Goal: Task Accomplishment & Management: Complete application form

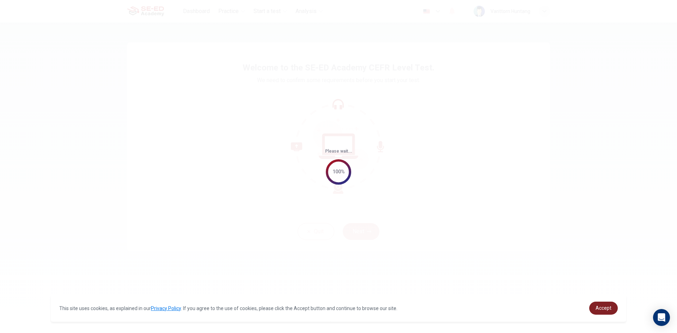
click at [601, 307] on span "Accept" at bounding box center [604, 309] width 16 height 6
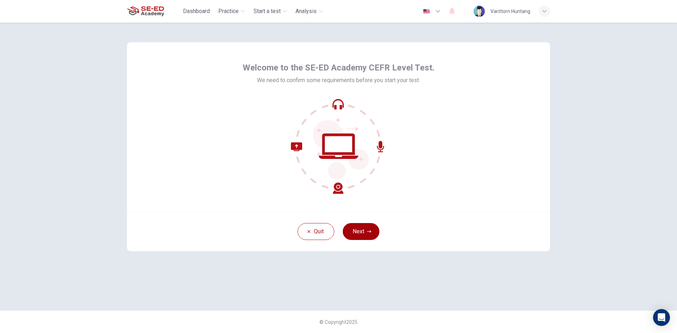
click at [368, 230] on icon "button" at bounding box center [369, 232] width 4 height 4
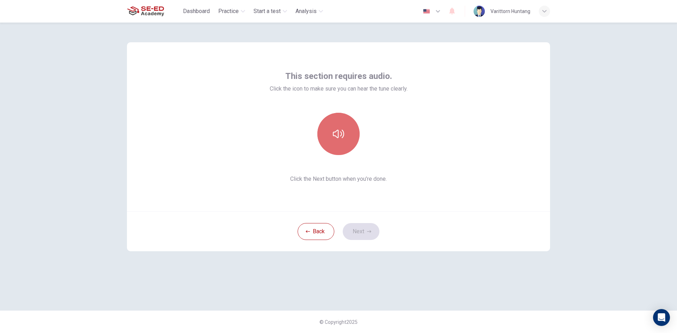
click at [339, 136] on icon "button" at bounding box center [338, 133] width 11 height 11
click at [367, 228] on button "Next" at bounding box center [361, 231] width 37 height 17
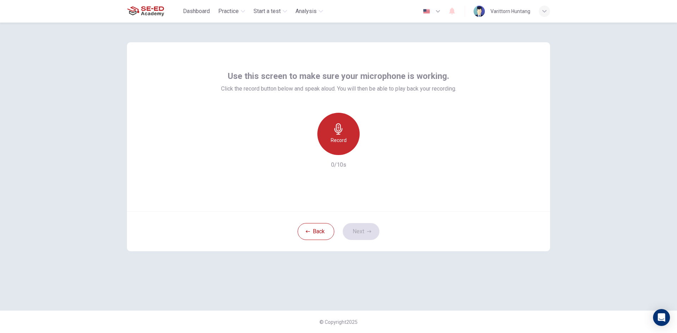
click at [342, 128] on icon "button" at bounding box center [338, 128] width 11 height 11
click at [362, 230] on button "Next" at bounding box center [361, 231] width 37 height 17
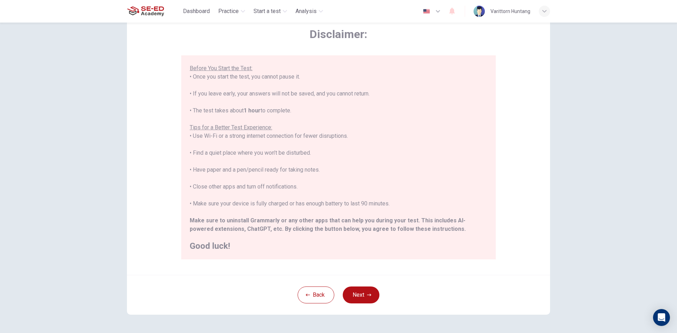
scroll to position [59, 0]
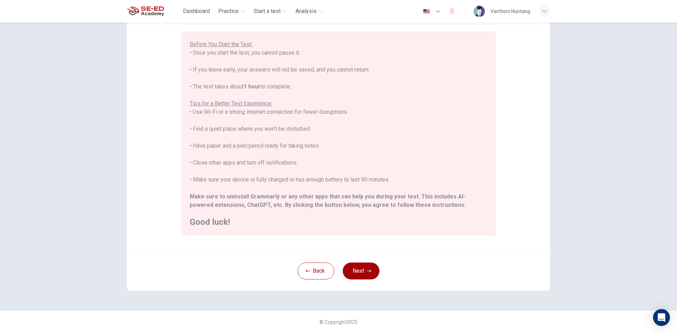
click at [362, 266] on button "Next" at bounding box center [361, 271] width 37 height 17
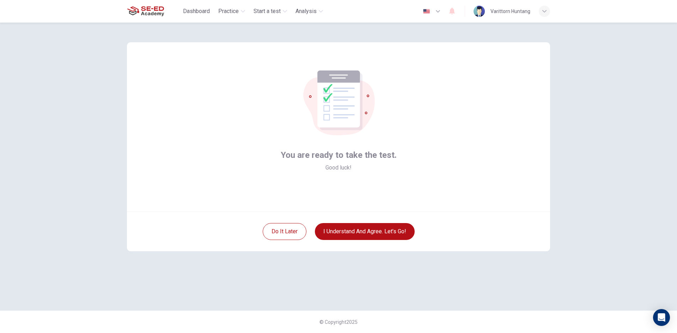
scroll to position [0, 0]
click at [362, 229] on button "I understand and agree. Let’s go!" at bounding box center [365, 231] width 100 height 17
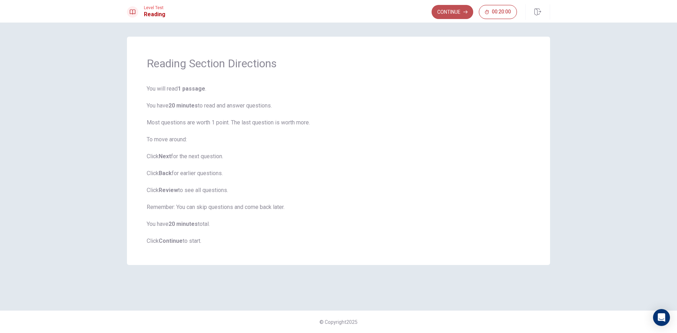
click at [436, 7] on button "Continue" at bounding box center [453, 12] width 42 height 14
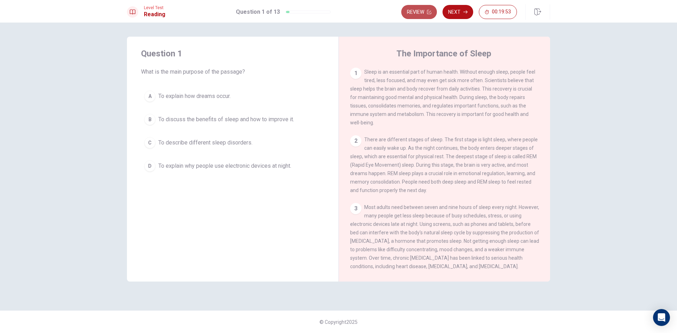
click at [420, 14] on button "Review" at bounding box center [420, 12] width 36 height 14
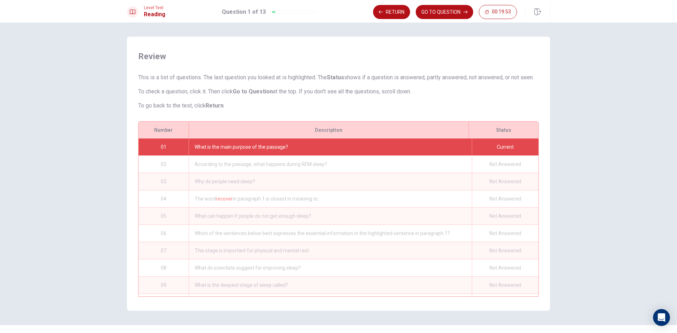
scroll to position [23, 0]
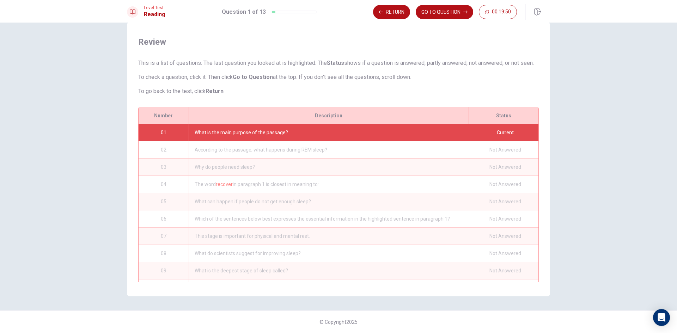
click at [318, 131] on div "What is the main purpose of the passage?" at bounding box center [330, 132] width 283 height 17
click at [389, 10] on button "Return" at bounding box center [391, 12] width 37 height 14
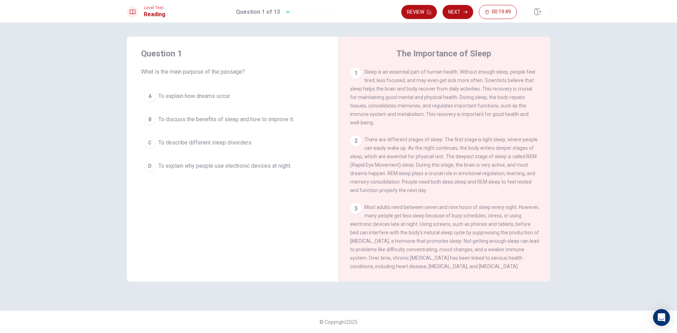
scroll to position [0, 0]
click at [428, 86] on div "1 Sleep is an essential part of human health. Without enough sleep, people feel…" at bounding box center [444, 97] width 189 height 59
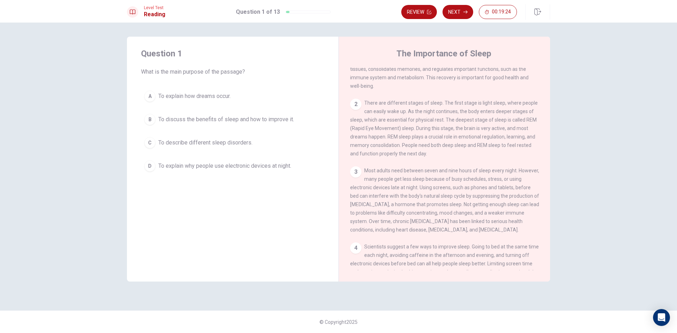
scroll to position [96, 0]
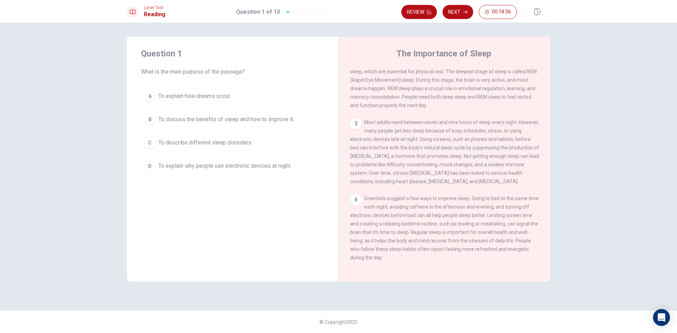
click at [280, 116] on span "To discuss the benefits of sleep and how to improve it." at bounding box center [226, 119] width 136 height 8
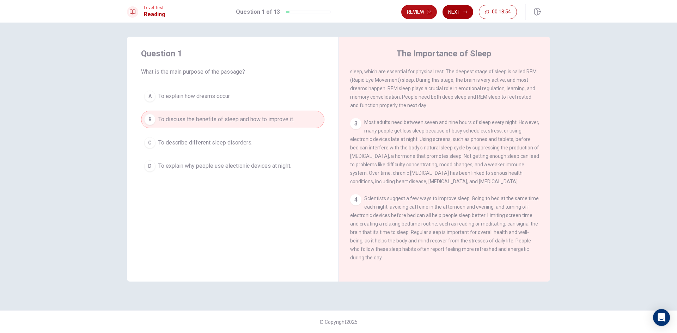
click at [456, 12] on button "Next" at bounding box center [458, 12] width 31 height 14
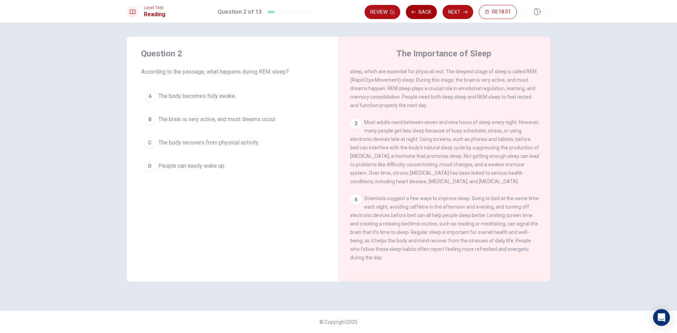
click at [421, 10] on button "Back" at bounding box center [421, 12] width 31 height 14
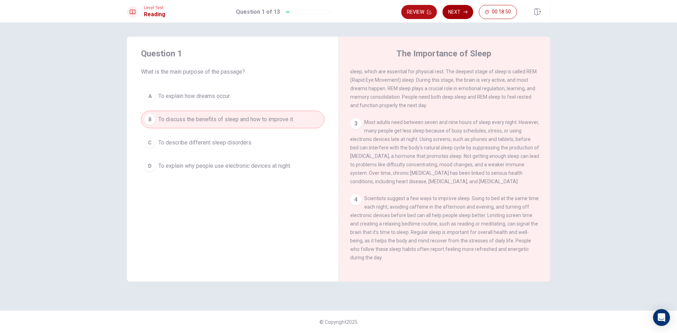
click at [451, 6] on button "Next" at bounding box center [458, 12] width 31 height 14
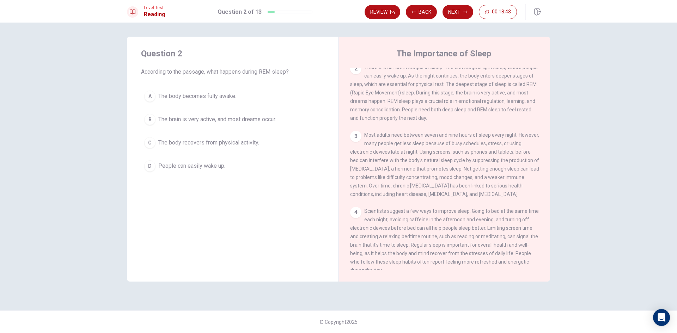
scroll to position [0, 0]
click at [253, 120] on span "The brain is very active, and most dreams occur." at bounding box center [217, 119] width 118 height 8
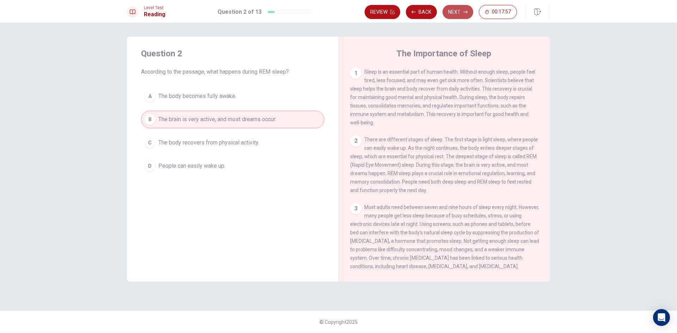
click at [448, 13] on button "Next" at bounding box center [458, 12] width 31 height 14
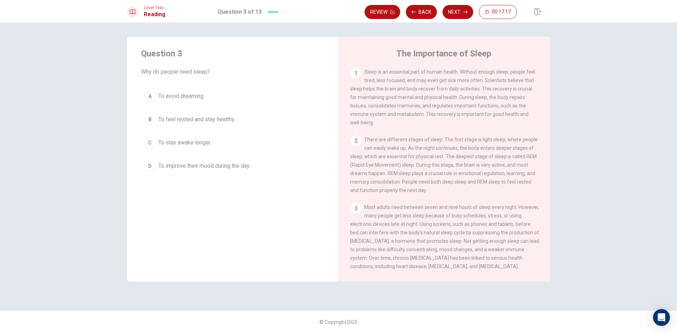
click at [233, 120] on span "To feel rested and stay healthy." at bounding box center [196, 119] width 77 height 8
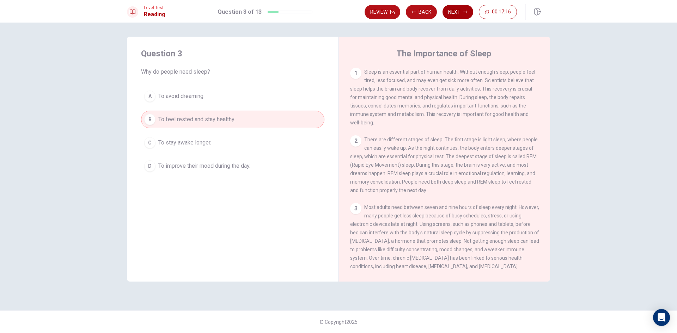
click at [455, 9] on button "Next" at bounding box center [458, 12] width 31 height 14
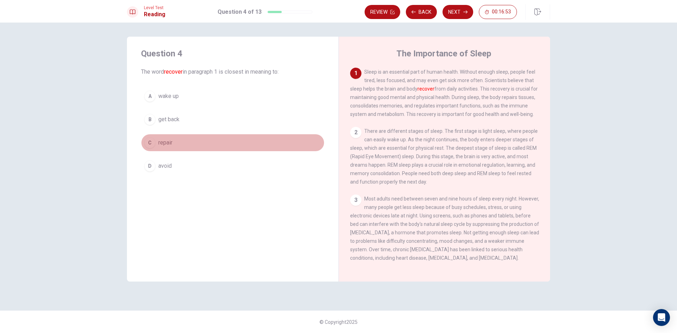
click at [183, 143] on button "C repair" at bounding box center [232, 143] width 183 height 18
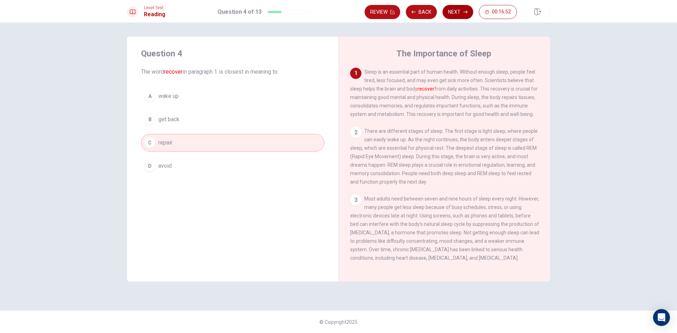
click at [454, 11] on button "Next" at bounding box center [458, 12] width 31 height 14
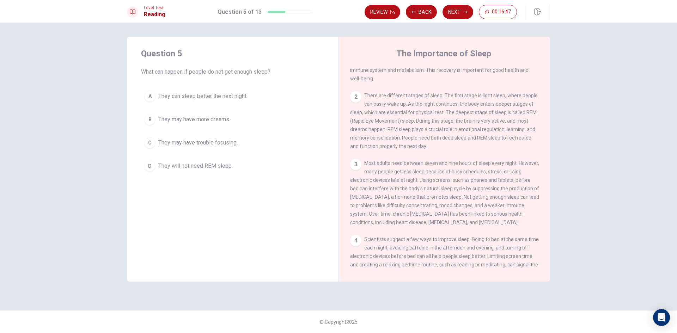
scroll to position [96, 0]
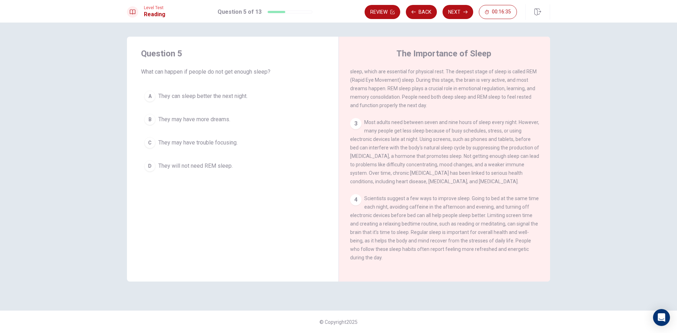
click at [231, 139] on span "They may have trouble focusing." at bounding box center [197, 143] width 79 height 8
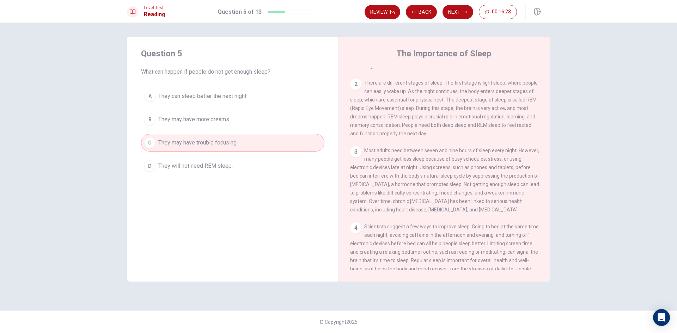
scroll to position [0, 0]
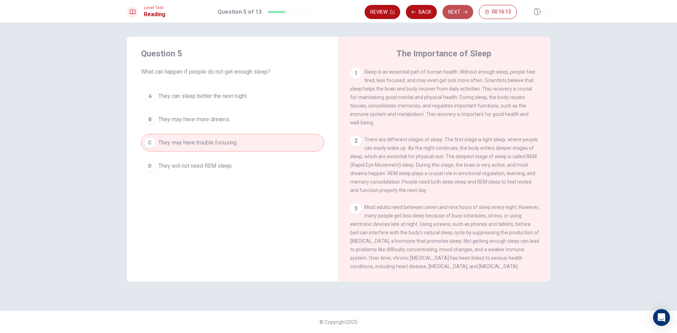
click at [456, 10] on button "Next" at bounding box center [458, 12] width 31 height 14
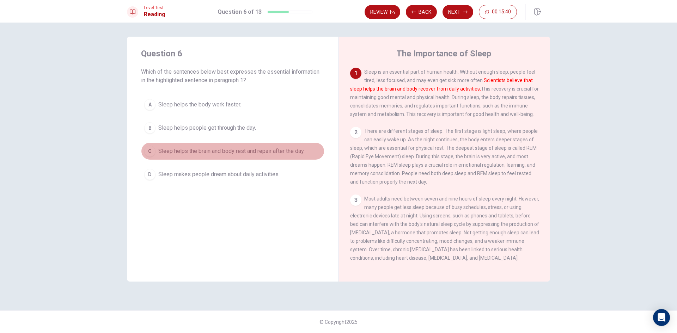
click at [294, 149] on span "Sleep helps the brain and body rest and repair after the day." at bounding box center [231, 151] width 146 height 8
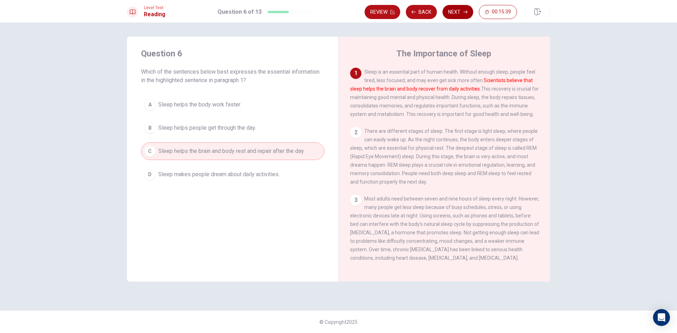
click at [458, 8] on button "Next" at bounding box center [458, 12] width 31 height 14
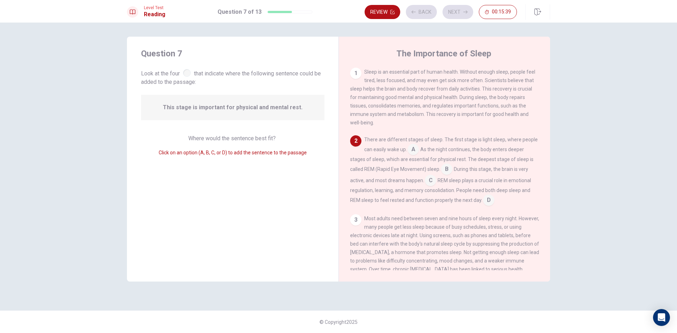
scroll to position [8, 0]
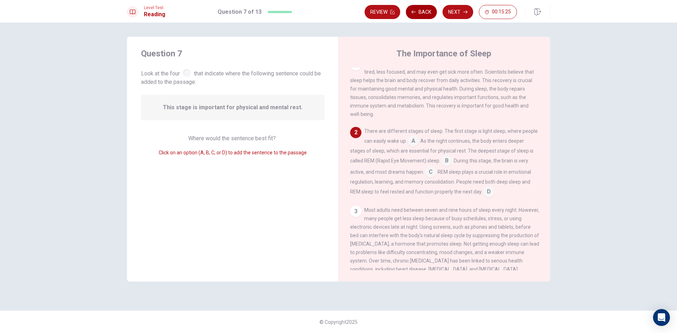
click at [420, 13] on button "Back" at bounding box center [421, 12] width 31 height 14
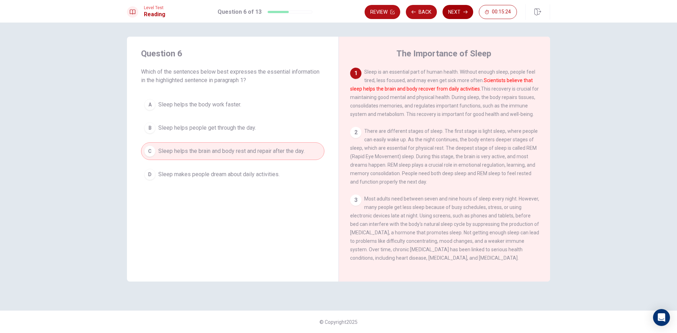
click at [459, 15] on button "Next" at bounding box center [458, 12] width 31 height 14
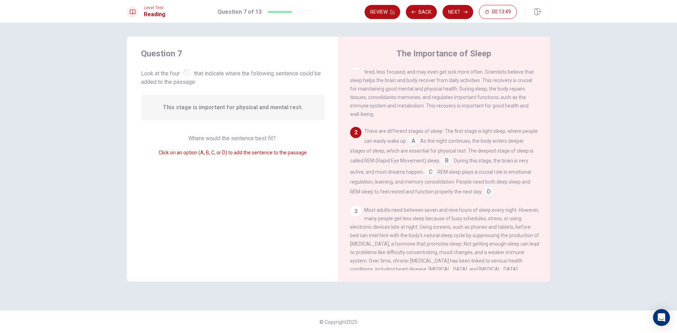
click at [447, 161] on input at bounding box center [446, 161] width 11 height 11
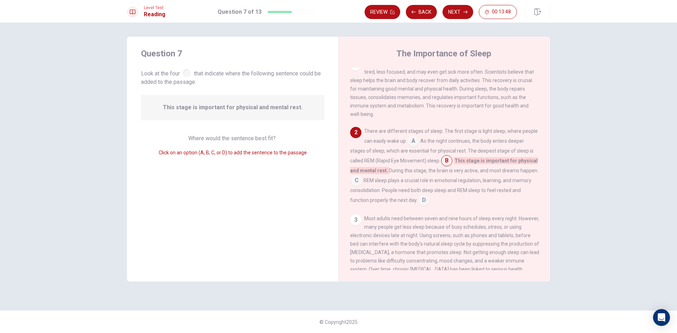
click at [448, 163] on input at bounding box center [446, 161] width 11 height 11
click at [413, 143] on input at bounding box center [413, 141] width 11 height 11
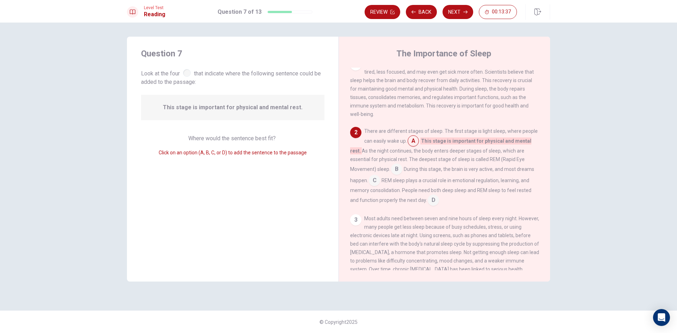
click at [282, 106] on span "This stage is important for physical and mental rest." at bounding box center [233, 107] width 140 height 8
click at [450, 13] on button "Next" at bounding box center [458, 12] width 31 height 14
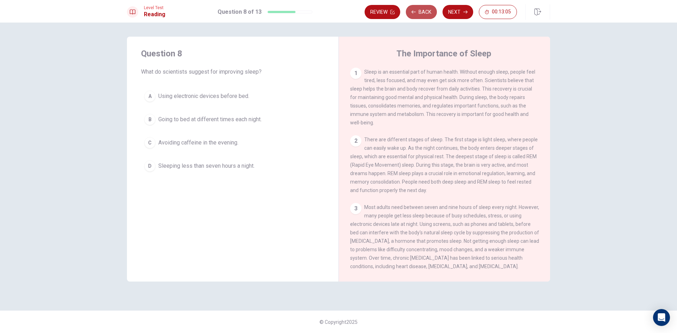
click at [415, 10] on icon "button" at bounding box center [414, 12] width 4 height 4
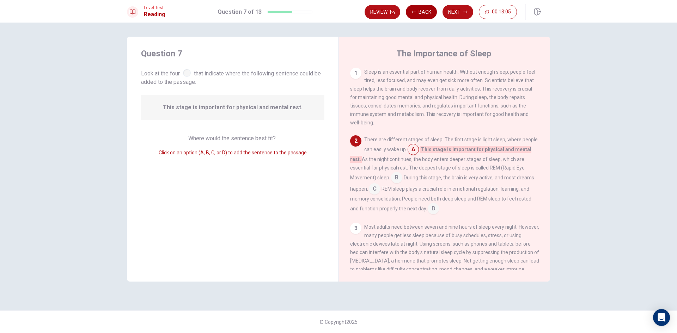
scroll to position [17, 0]
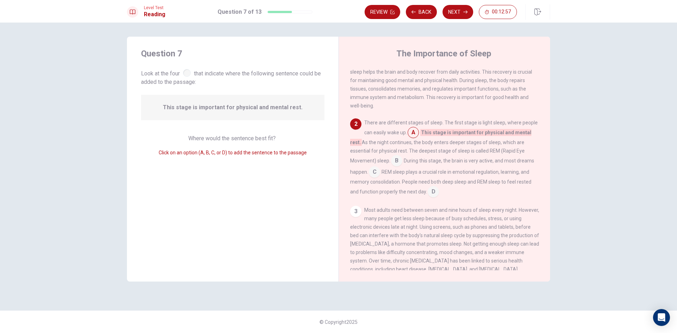
click at [396, 164] on input at bounding box center [396, 161] width 11 height 11
click at [413, 134] on input at bounding box center [413, 133] width 11 height 11
click at [273, 107] on span "This stage is important for physical and mental rest." at bounding box center [233, 107] width 140 height 8
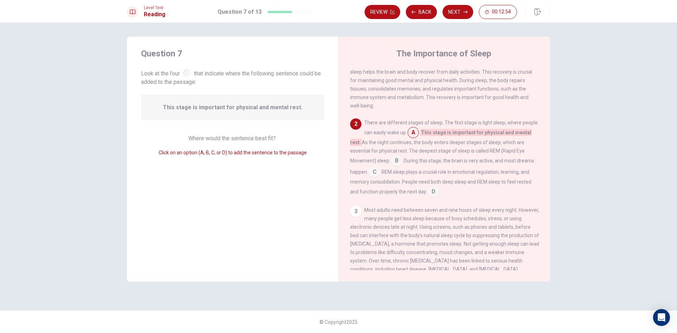
click at [279, 104] on span "This stage is important for physical and mental rest." at bounding box center [233, 107] width 140 height 8
click at [453, 13] on button "Next" at bounding box center [458, 12] width 31 height 14
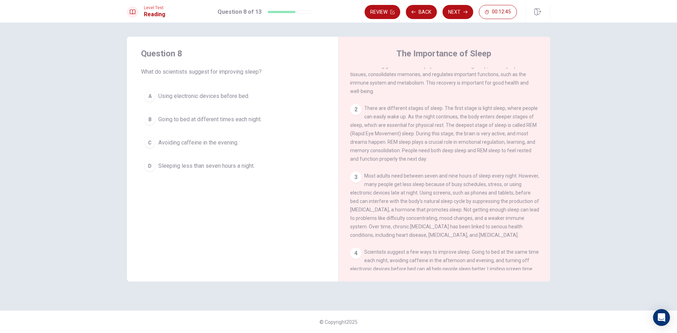
scroll to position [96, 0]
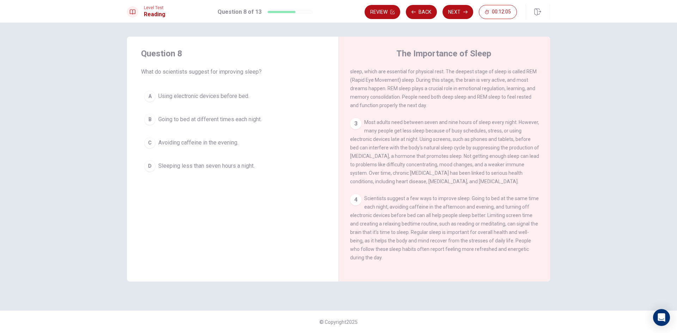
click at [265, 145] on button "C Avoiding caffeine in the evening." at bounding box center [232, 143] width 183 height 18
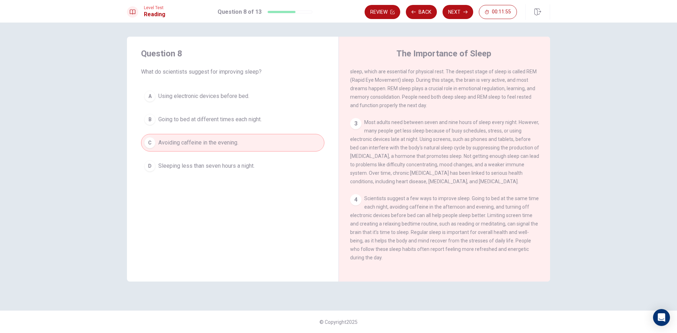
click at [422, 207] on span "Scientists suggest a few ways to improve sleep. Going to bed at the same time e…" at bounding box center [444, 228] width 189 height 65
drag, startPoint x: 414, startPoint y: 206, endPoint x: 423, endPoint y: 205, distance: 9.2
click at [423, 205] on span "Scientists suggest a few ways to improve sleep. Going to bed at the same time e…" at bounding box center [444, 228] width 189 height 65
click at [425, 204] on span "Scientists suggest a few ways to improve sleep. Going to bed at the same time e…" at bounding box center [444, 228] width 189 height 65
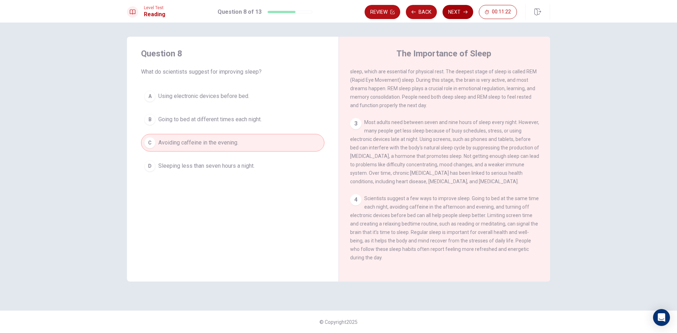
click at [460, 14] on button "Next" at bounding box center [458, 12] width 31 height 14
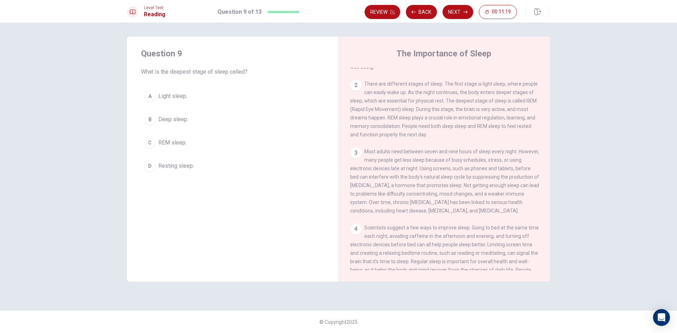
scroll to position [0, 0]
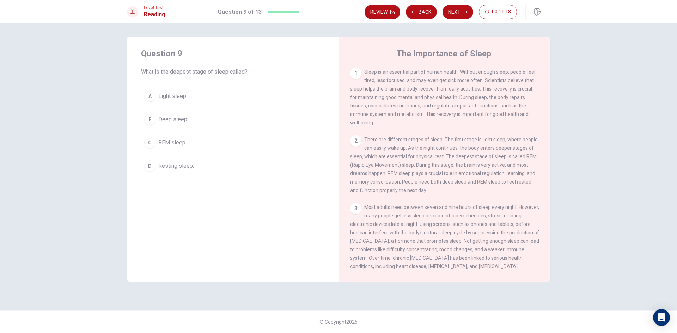
click at [253, 143] on button "C REM sleep." at bounding box center [232, 143] width 183 height 18
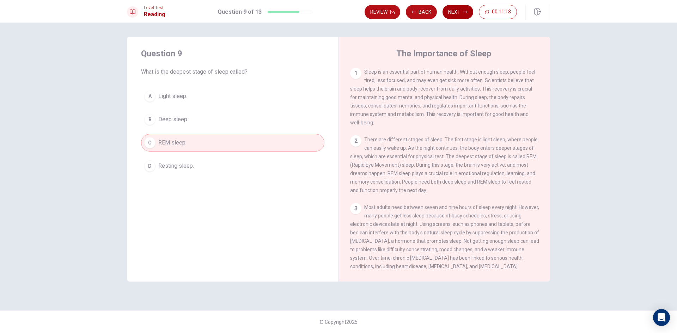
click at [466, 14] on button "Next" at bounding box center [458, 12] width 31 height 14
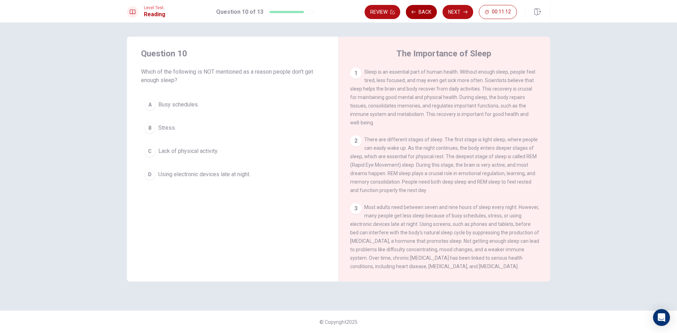
click at [423, 11] on button "Back" at bounding box center [421, 12] width 31 height 14
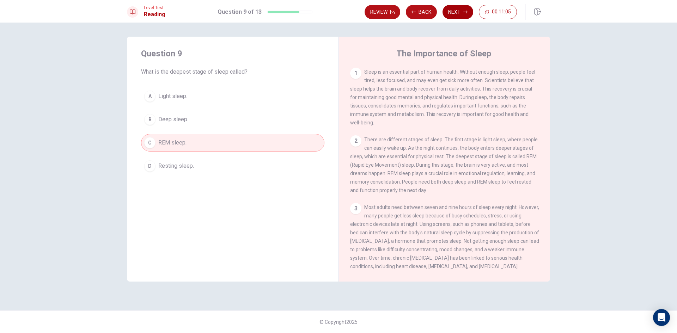
click at [454, 11] on button "Next" at bounding box center [458, 12] width 31 height 14
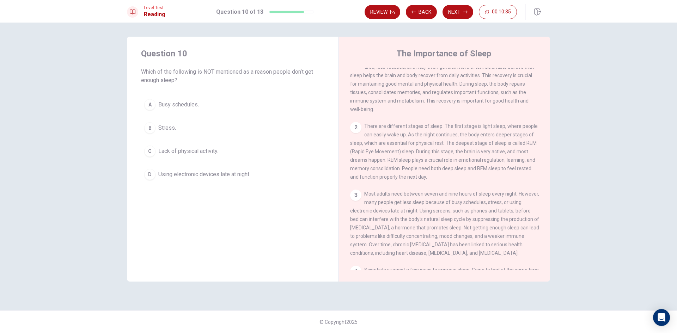
scroll to position [35, 0]
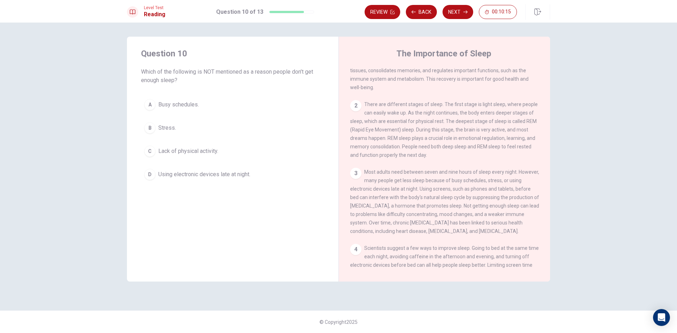
click at [233, 155] on button "C Lack of physical activity." at bounding box center [232, 152] width 183 height 18
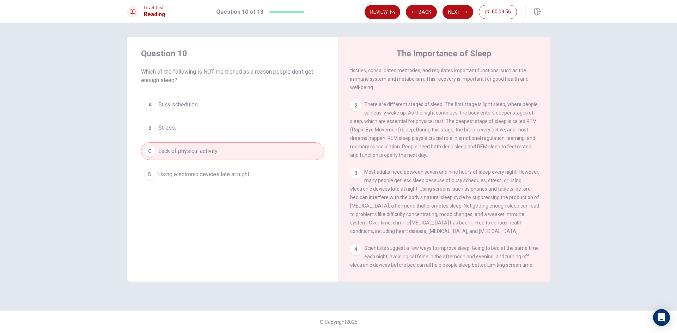
click at [461, 13] on button "Next" at bounding box center [458, 12] width 31 height 14
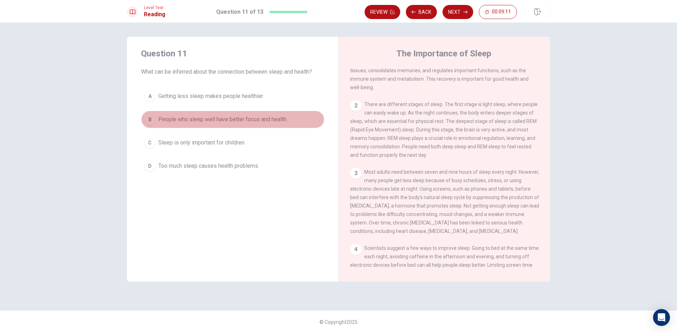
click at [263, 117] on span "People who sleep well have better focus and health." at bounding box center [222, 119] width 129 height 8
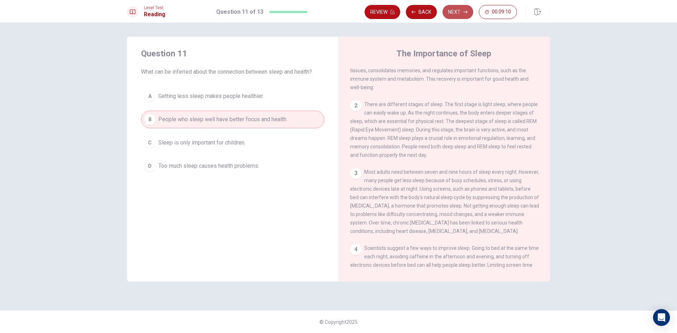
click at [456, 15] on button "Next" at bounding box center [458, 12] width 31 height 14
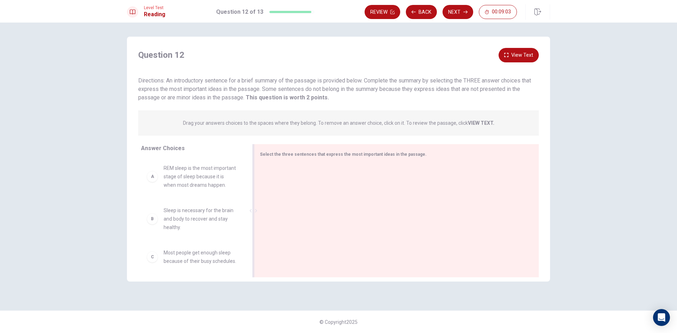
click at [314, 168] on div at bounding box center [394, 211] width 268 height 95
click at [304, 126] on span "Drag your answers choices to the spaces where they belong. To remove an answer …" at bounding box center [339, 123] width 312 height 8
click at [307, 121] on p "Drag your answers choices to the spaces where they belong. To remove an answer …" at bounding box center [339, 123] width 312 height 6
drag, startPoint x: 204, startPoint y: 182, endPoint x: 216, endPoint y: 173, distance: 14.8
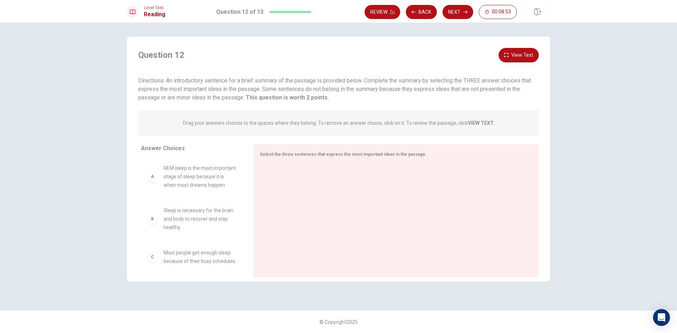
click at [513, 50] on button "View Text" at bounding box center [519, 55] width 40 height 14
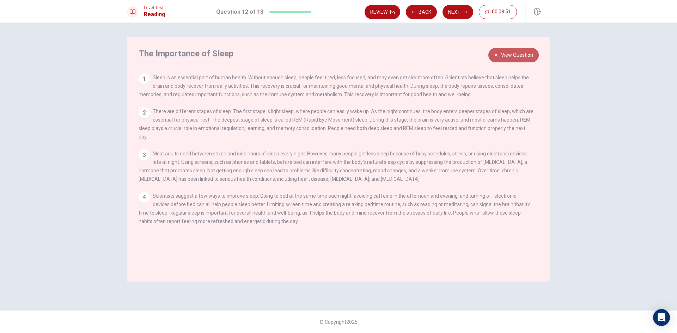
click at [518, 54] on button "View Question" at bounding box center [514, 55] width 50 height 14
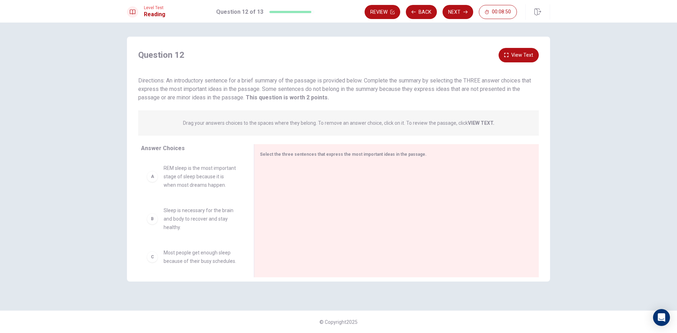
click at [414, 78] on span "Directions: An introductory sentence for a brief summary of the passage is prov…" at bounding box center [334, 89] width 393 height 24
click at [173, 191] on span "Sleep is necessary for the brain and body to recover and stay healthy." at bounding box center [200, 183] width 73 height 25
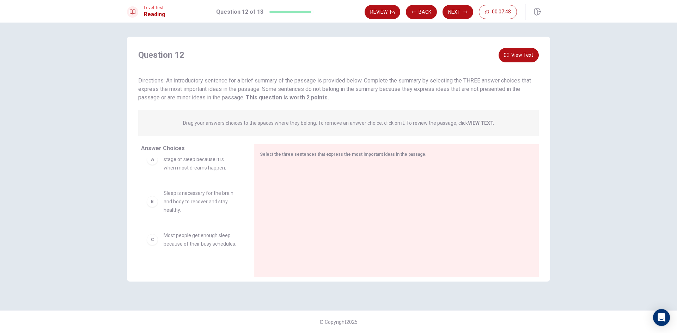
scroll to position [0, 0]
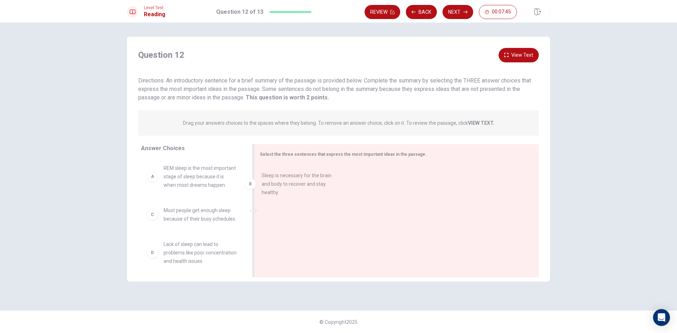
drag, startPoint x: 211, startPoint y: 224, endPoint x: 316, endPoint y: 180, distance: 113.4
click at [308, 177] on span "Sleep is necessary for the brain and body to recover and stay healthy." at bounding box center [359, 175] width 153 height 8
click at [418, 10] on button "Back" at bounding box center [421, 12] width 31 height 14
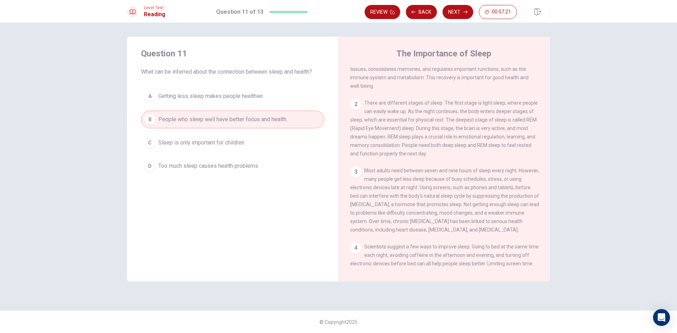
scroll to position [96, 0]
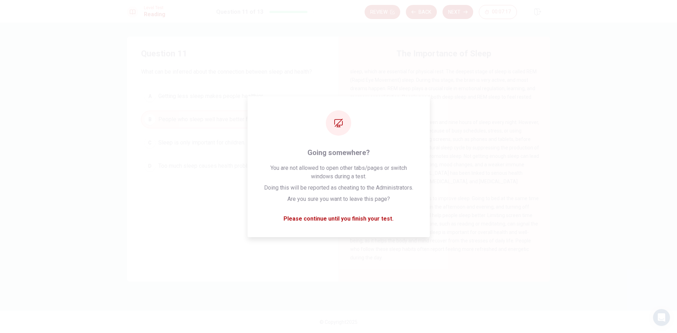
click at [449, 5] on button "Next" at bounding box center [458, 12] width 31 height 14
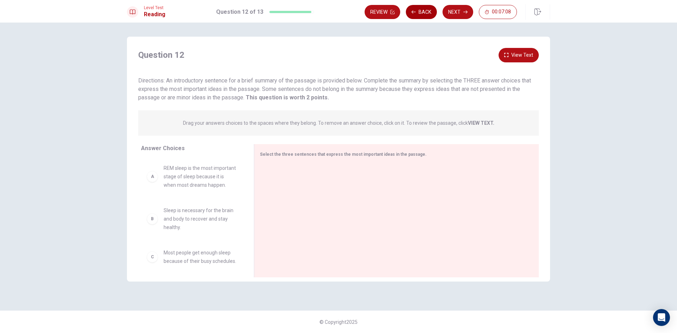
click at [427, 14] on button "Back" at bounding box center [421, 12] width 31 height 14
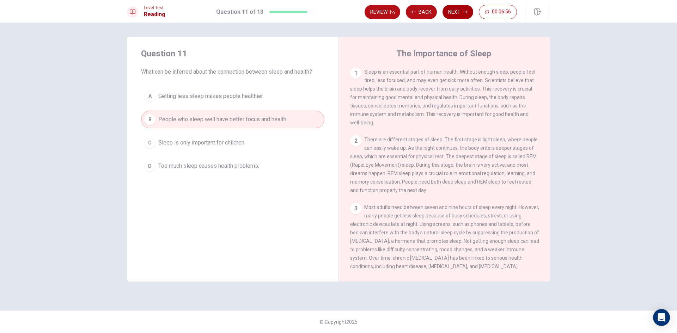
click at [466, 6] on button "Next" at bounding box center [458, 12] width 31 height 14
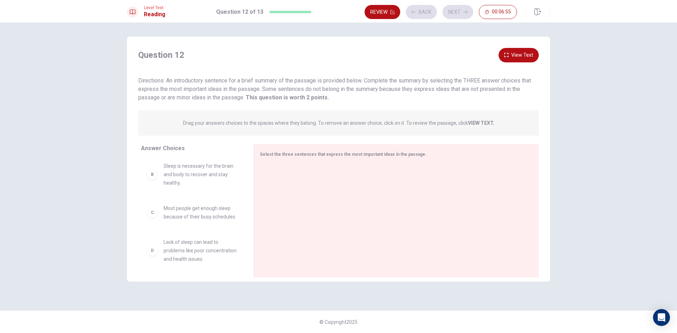
scroll to position [140, 0]
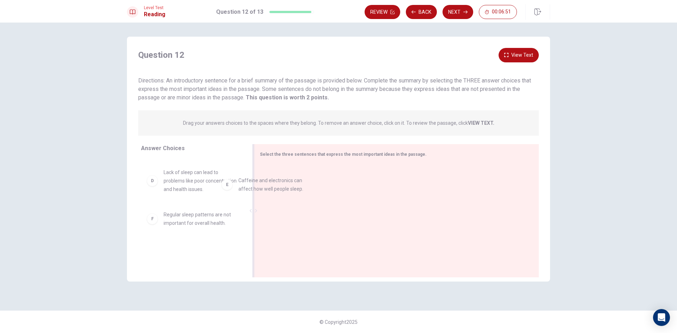
drag, startPoint x: 219, startPoint y: 226, endPoint x: 302, endPoint y: 190, distance: 89.7
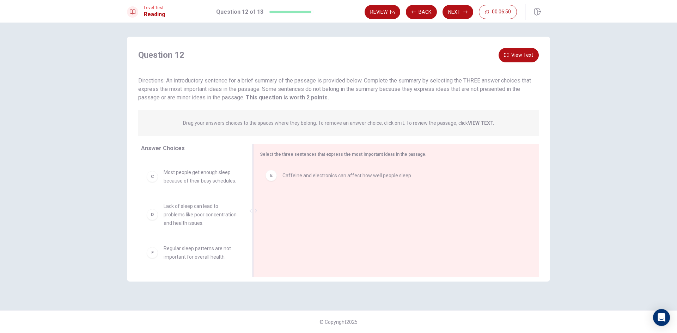
click at [303, 179] on span "Caffeine and electronics can affect how well people sleep." at bounding box center [348, 175] width 130 height 8
click at [418, 10] on button "Back" at bounding box center [421, 12] width 31 height 14
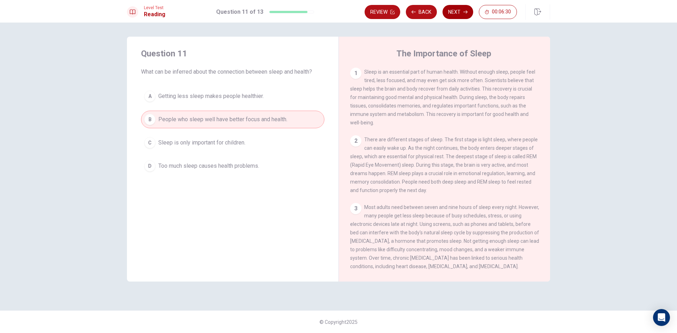
click at [463, 12] on button "Next" at bounding box center [458, 12] width 31 height 14
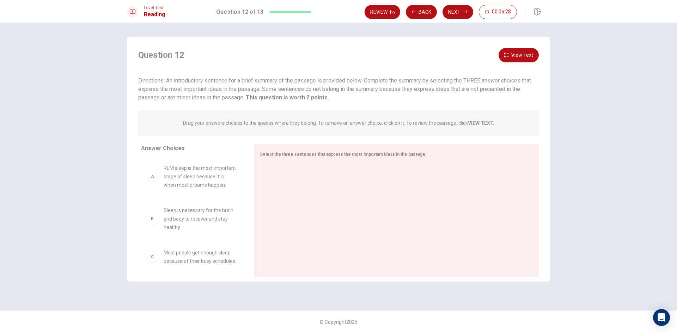
click at [239, 122] on p "Drag your answers choices to the spaces where they belong. To remove an answer …" at bounding box center [339, 123] width 312 height 6
click at [237, 122] on p "Drag your answers choices to the spaces where they belong. To remove an answer …" at bounding box center [339, 123] width 312 height 6
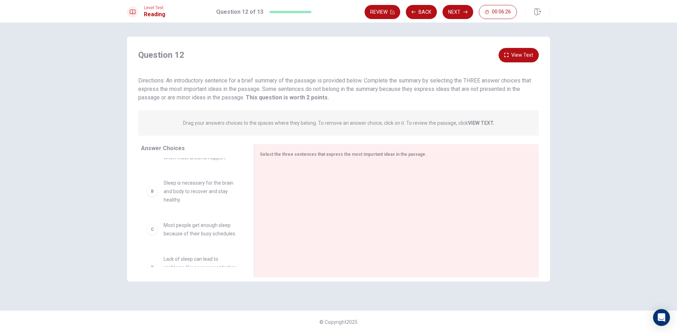
scroll to position [0, 0]
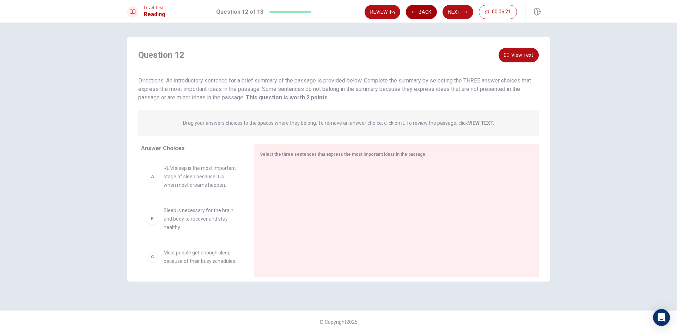
click at [416, 17] on button "Back" at bounding box center [421, 12] width 31 height 14
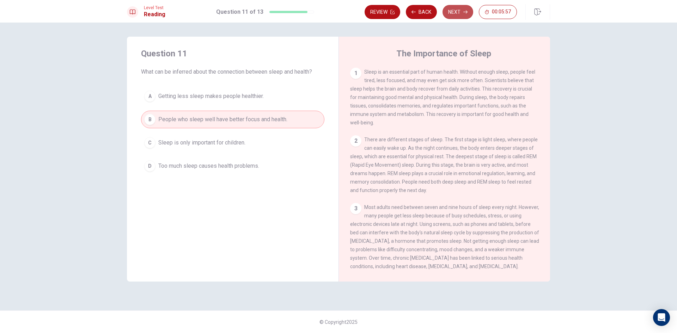
click at [463, 11] on button "Next" at bounding box center [458, 12] width 31 height 14
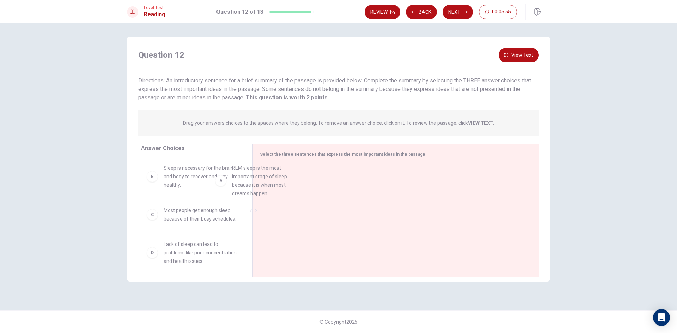
drag, startPoint x: 188, startPoint y: 174, endPoint x: 295, endPoint y: 175, distance: 106.2
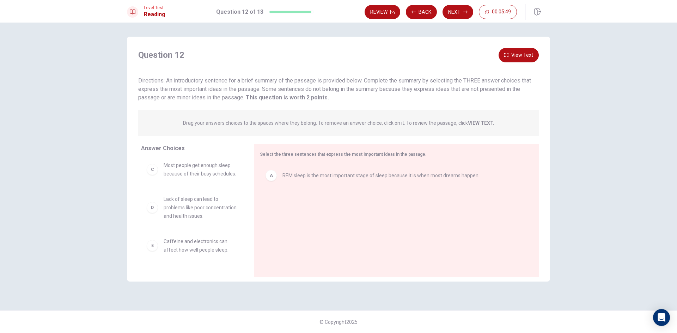
scroll to position [89, 0]
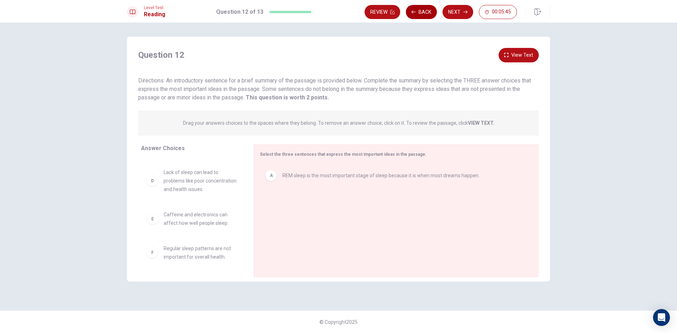
click at [425, 6] on button "Back" at bounding box center [421, 12] width 31 height 14
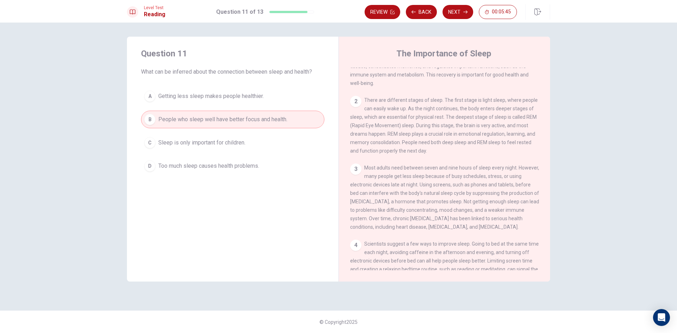
scroll to position [96, 0]
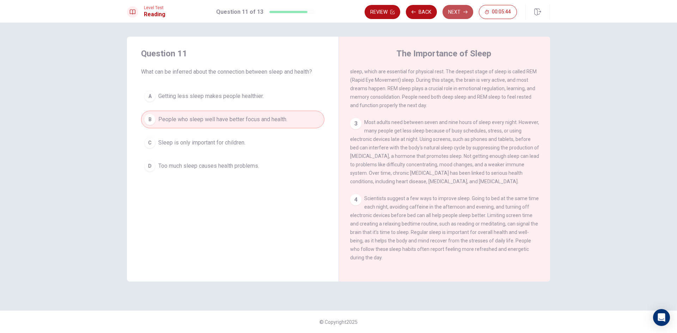
click at [455, 13] on button "Next" at bounding box center [458, 12] width 31 height 14
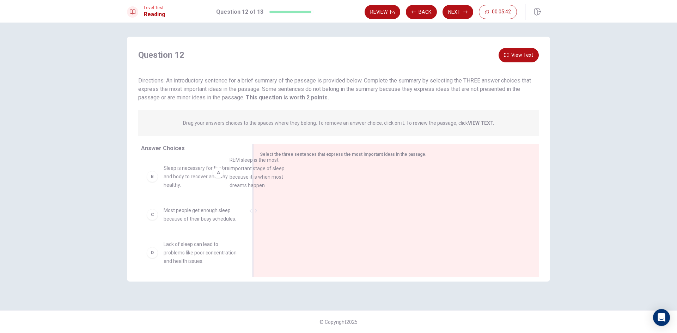
drag, startPoint x: 204, startPoint y: 182, endPoint x: 327, endPoint y: 178, distance: 122.8
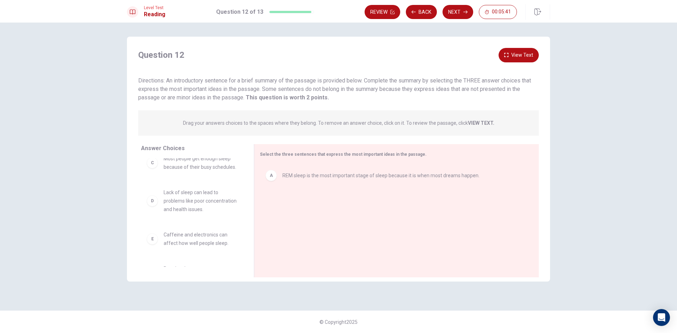
scroll to position [89, 0]
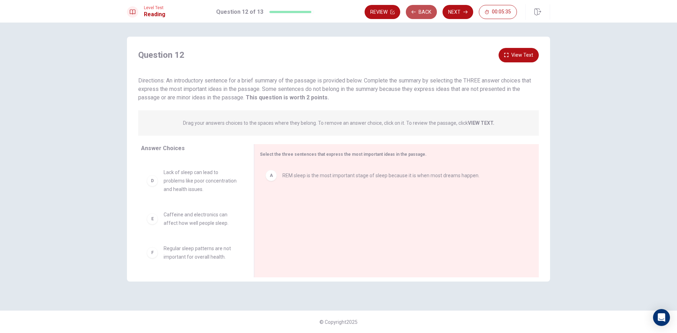
click at [419, 10] on button "Back" at bounding box center [421, 12] width 31 height 14
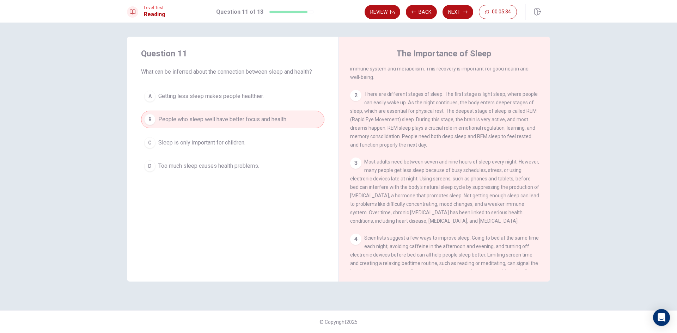
scroll to position [96, 0]
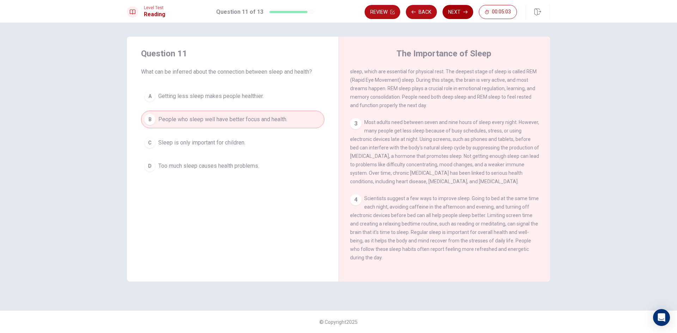
click at [458, 7] on button "Next" at bounding box center [458, 12] width 31 height 14
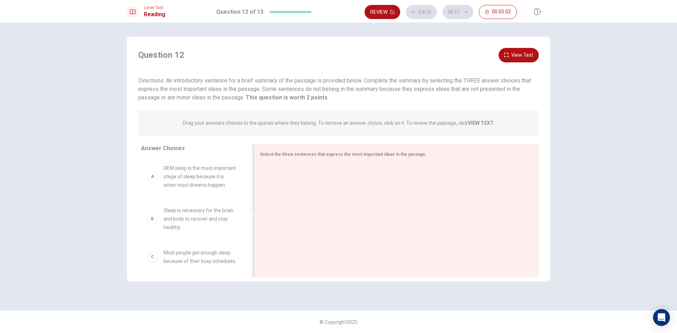
drag, startPoint x: 215, startPoint y: 181, endPoint x: 345, endPoint y: 192, distance: 130.3
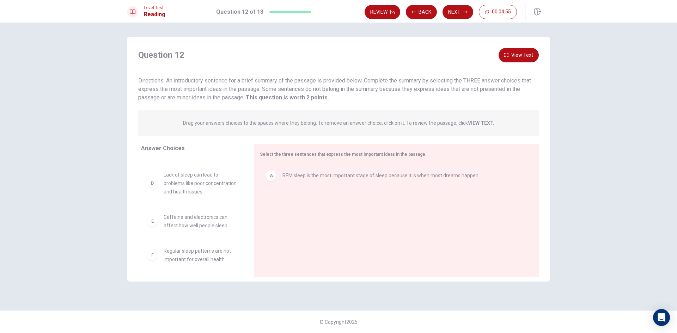
scroll to position [54, 0]
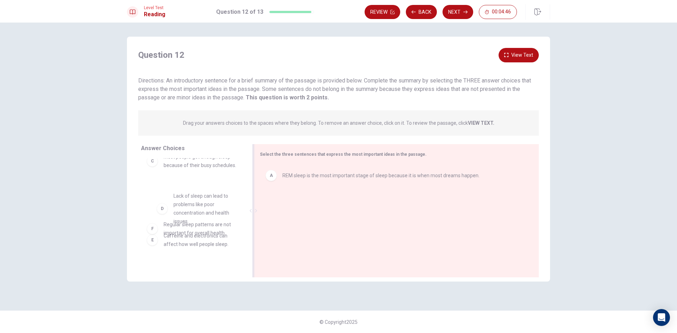
drag, startPoint x: 206, startPoint y: 215, endPoint x: 337, endPoint y: 205, distance: 130.9
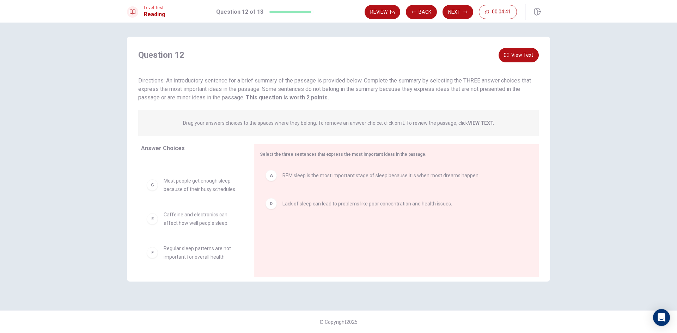
scroll to position [38, 0]
drag, startPoint x: 212, startPoint y: 222, endPoint x: 299, endPoint y: 241, distance: 89.0
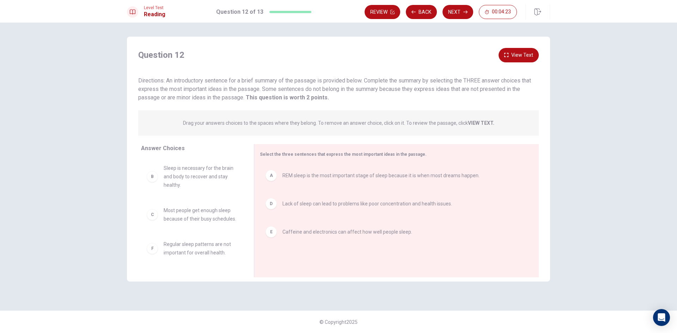
scroll to position [4, 0]
click at [463, 13] on button "Next" at bounding box center [458, 12] width 31 height 14
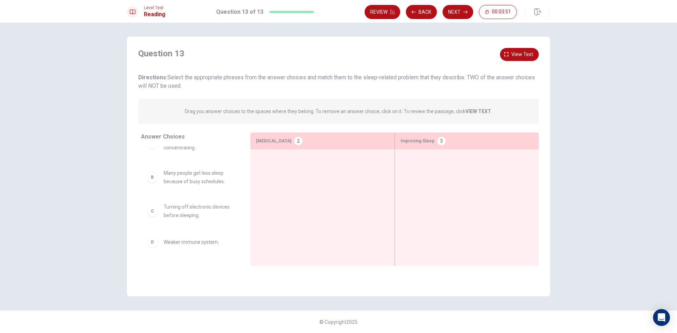
scroll to position [117, 0]
drag, startPoint x: 209, startPoint y: 212, endPoint x: 468, endPoint y: 202, distance: 259.2
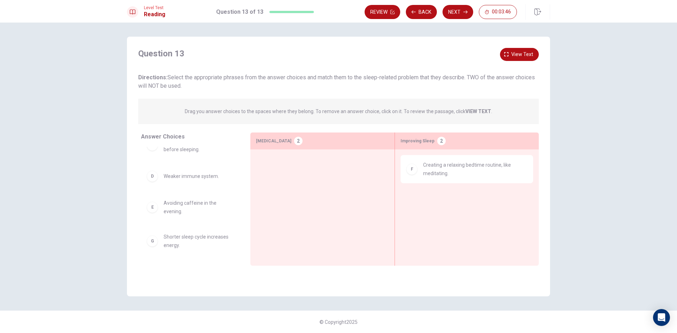
scroll to position [83, 0]
click at [281, 143] on span "[MEDICAL_DATA]" at bounding box center [273, 141] width 35 height 8
drag, startPoint x: 203, startPoint y: 209, endPoint x: 330, endPoint y: 173, distance: 132.2
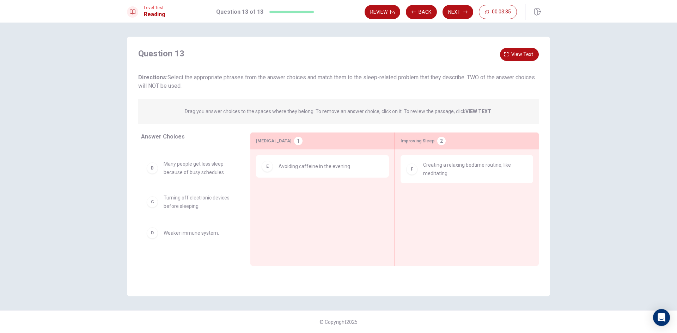
scroll to position [14, 0]
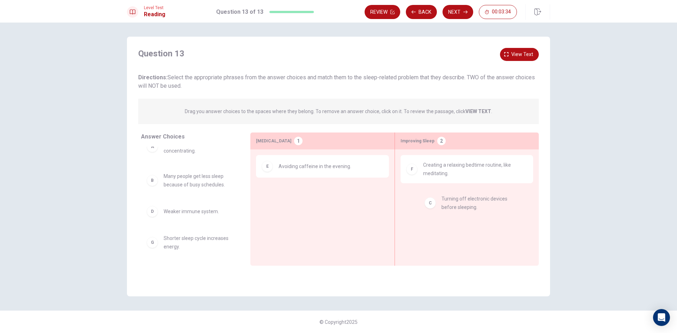
drag, startPoint x: 211, startPoint y: 214, endPoint x: 500, endPoint y: 210, distance: 289.3
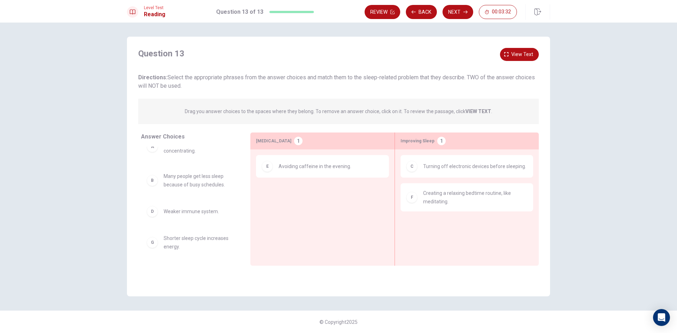
click at [306, 165] on span "Avoiding caffeine in the evening." at bounding box center [315, 166] width 73 height 8
drag, startPoint x: 304, startPoint y: 168, endPoint x: 467, endPoint y: 240, distance: 178.0
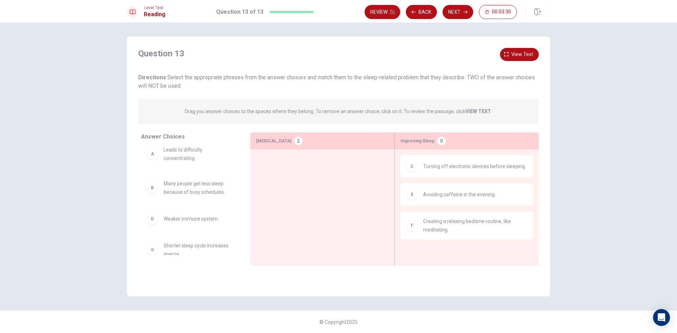
scroll to position [0, 0]
drag, startPoint x: 215, startPoint y: 198, endPoint x: 316, endPoint y: 163, distance: 106.9
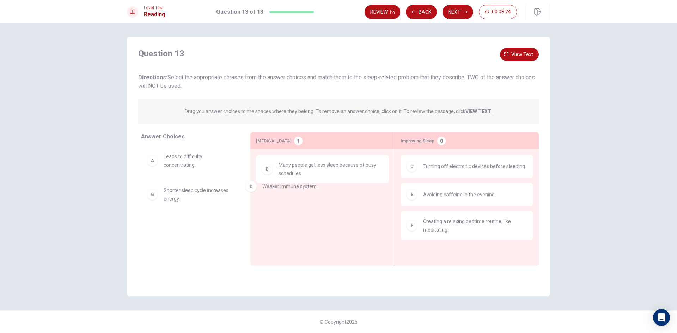
drag, startPoint x: 209, startPoint y: 195, endPoint x: 314, endPoint y: 194, distance: 104.4
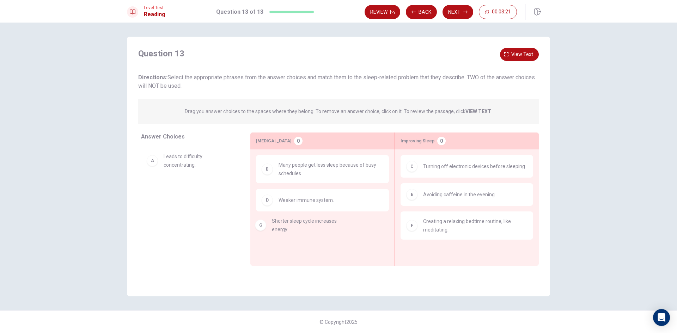
drag, startPoint x: 191, startPoint y: 194, endPoint x: 309, endPoint y: 236, distance: 126.3
drag, startPoint x: 206, startPoint y: 199, endPoint x: 313, endPoint y: 241, distance: 115.3
drag, startPoint x: 203, startPoint y: 197, endPoint x: 323, endPoint y: 242, distance: 128.2
drag, startPoint x: 184, startPoint y: 157, endPoint x: 324, endPoint y: 242, distance: 164.0
click at [313, 173] on span "Many people get less sleep because of busy schedules." at bounding box center [331, 169] width 105 height 17
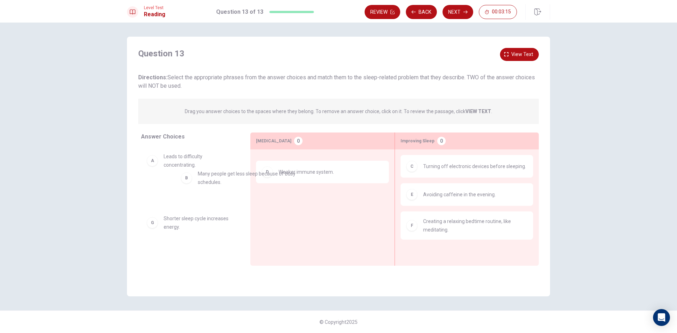
drag, startPoint x: 294, startPoint y: 166, endPoint x: 201, endPoint y: 176, distance: 93.4
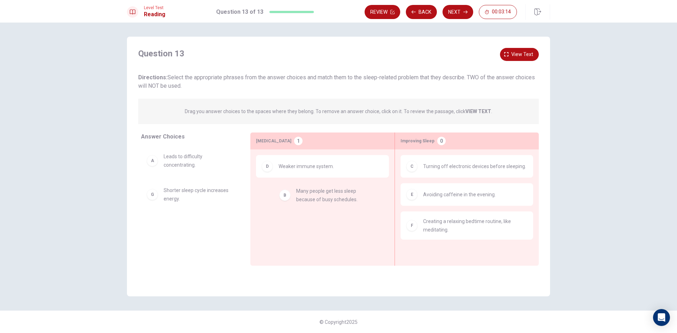
drag, startPoint x: 177, startPoint y: 191, endPoint x: 318, endPoint y: 191, distance: 140.4
drag, startPoint x: 315, startPoint y: 204, endPoint x: 247, endPoint y: 209, distance: 67.6
drag, startPoint x: 303, startPoint y: 166, endPoint x: 229, endPoint y: 178, distance: 75.4
click at [229, 178] on div "Answer Choices A Leads to difficulty concentrating. D Weaker immune system. G S…" at bounding box center [338, 199] width 423 height 133
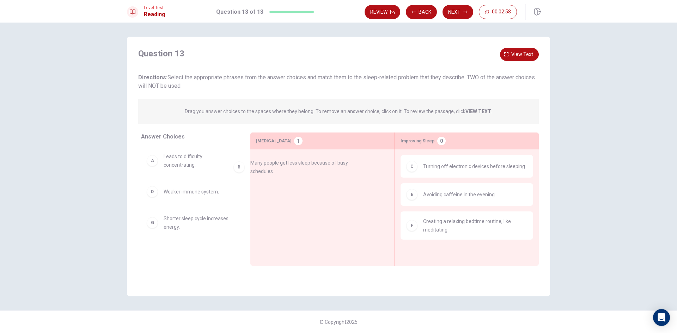
drag, startPoint x: 264, startPoint y: 169, endPoint x: 203, endPoint y: 171, distance: 61.1
click at [494, 8] on button "00:02:50" at bounding box center [498, 12] width 38 height 14
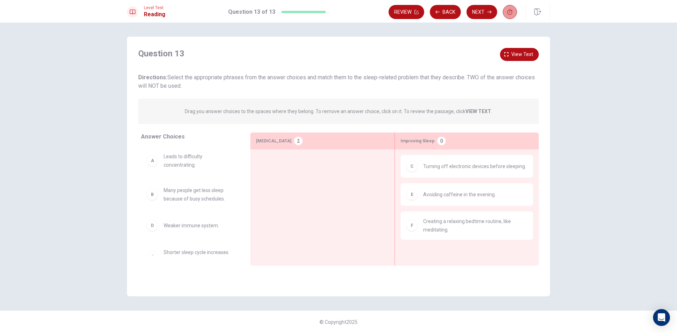
click at [514, 13] on button "button" at bounding box center [510, 12] width 14 height 14
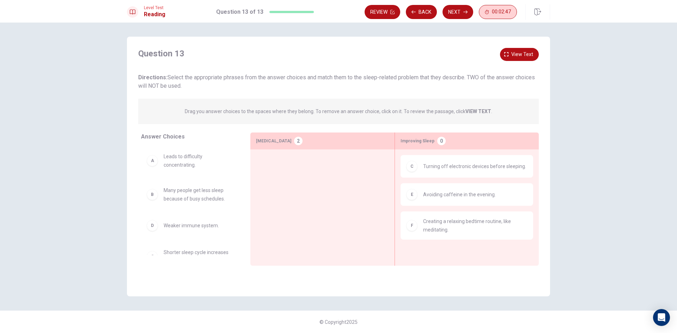
click at [508, 11] on span "00:02:47" at bounding box center [501, 12] width 19 height 6
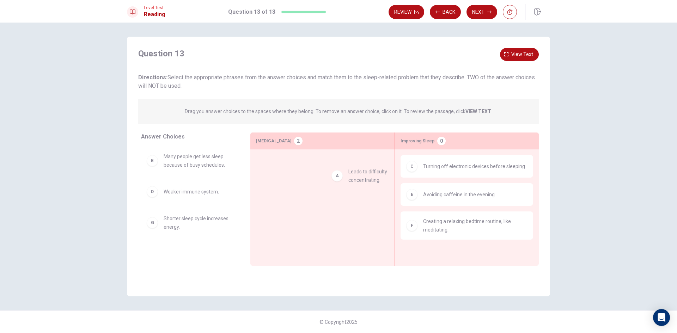
drag, startPoint x: 255, startPoint y: 168, endPoint x: 372, endPoint y: 183, distance: 117.4
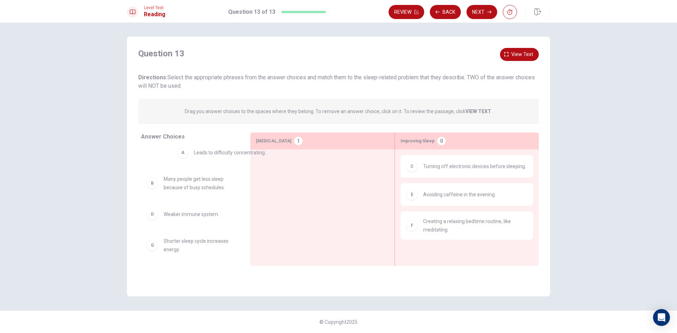
drag, startPoint x: 316, startPoint y: 169, endPoint x: 219, endPoint y: 152, distance: 98.4
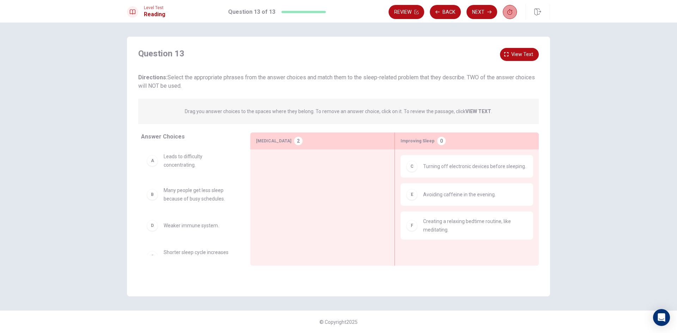
click at [509, 10] on icon "button" at bounding box center [510, 12] width 5 height 6
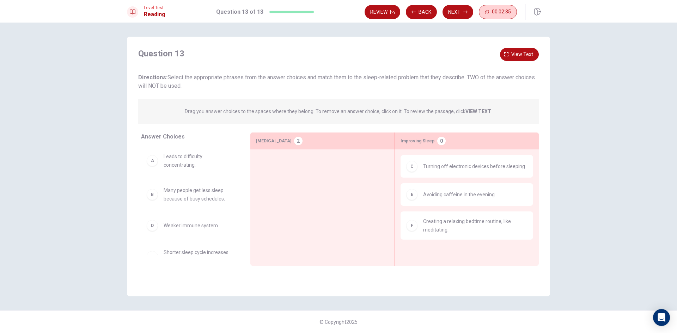
click at [511, 15] on button "00:02:35" at bounding box center [498, 12] width 38 height 14
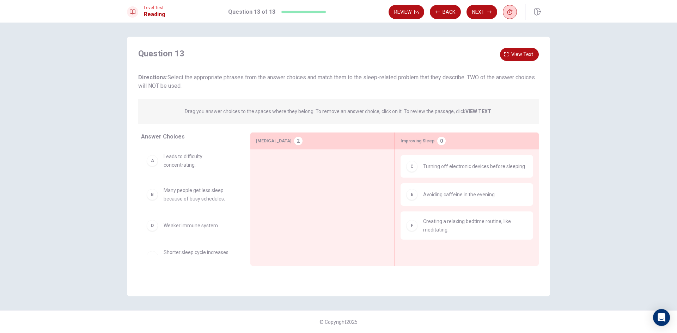
click at [514, 12] on button "button" at bounding box center [510, 12] width 14 height 14
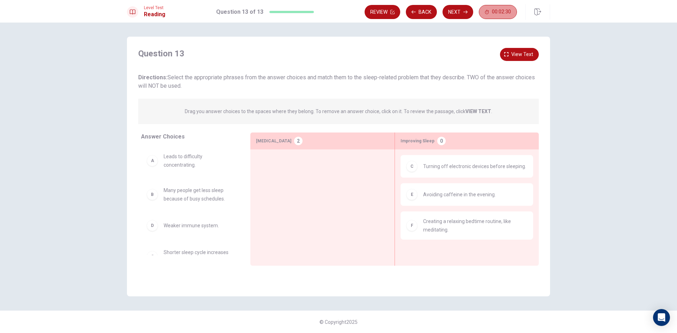
click at [509, 14] on span "00:02:30" at bounding box center [501, 12] width 19 height 6
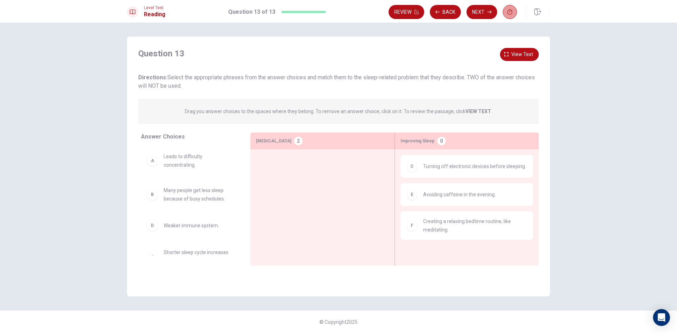
click at [511, 11] on icon "button" at bounding box center [510, 12] width 6 height 6
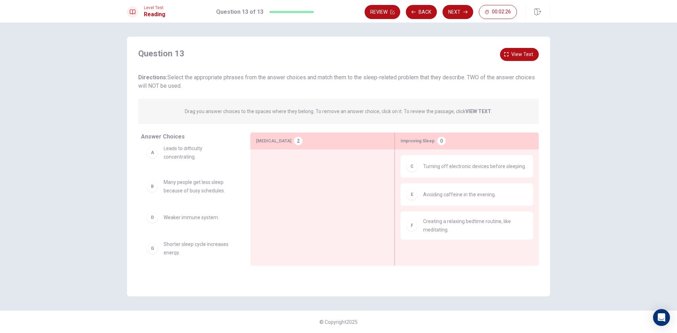
scroll to position [16, 0]
drag, startPoint x: 202, startPoint y: 242, endPoint x: 311, endPoint y: 198, distance: 117.3
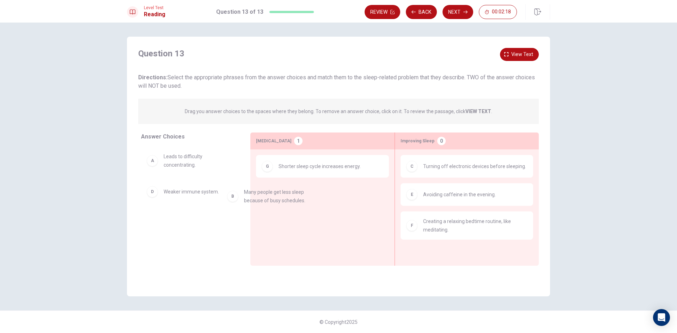
drag, startPoint x: 196, startPoint y: 198, endPoint x: 322, endPoint y: 201, distance: 126.4
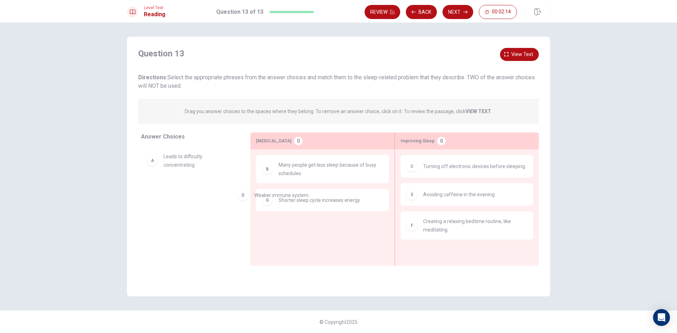
drag, startPoint x: 206, startPoint y: 188, endPoint x: 304, endPoint y: 201, distance: 99.3
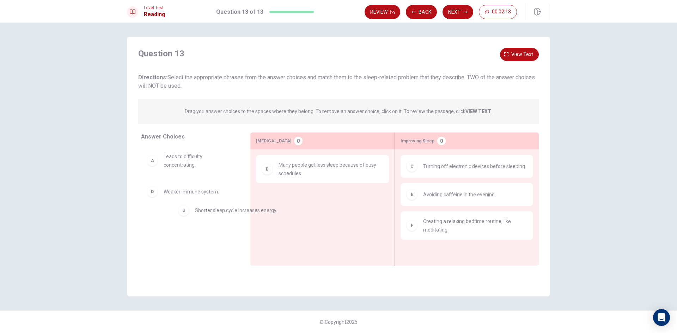
drag, startPoint x: 251, startPoint y: 206, endPoint x: 220, endPoint y: 212, distance: 31.1
drag, startPoint x: 184, startPoint y: 193, endPoint x: 309, endPoint y: 201, distance: 124.8
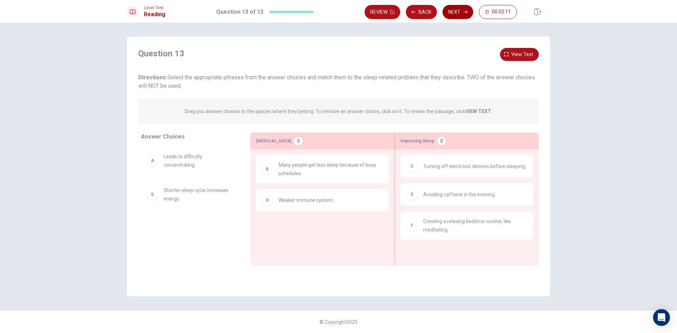
click at [456, 6] on button "Next" at bounding box center [458, 12] width 31 height 14
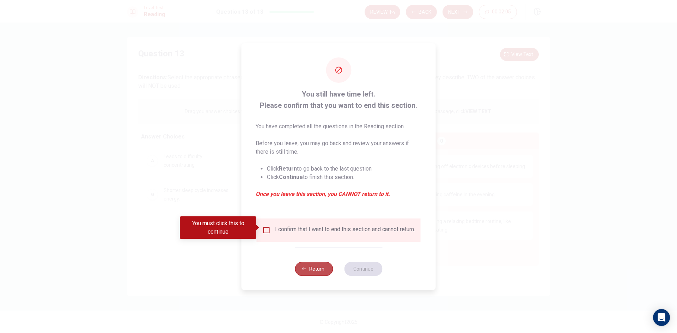
click at [311, 272] on button "Return" at bounding box center [314, 269] width 38 height 14
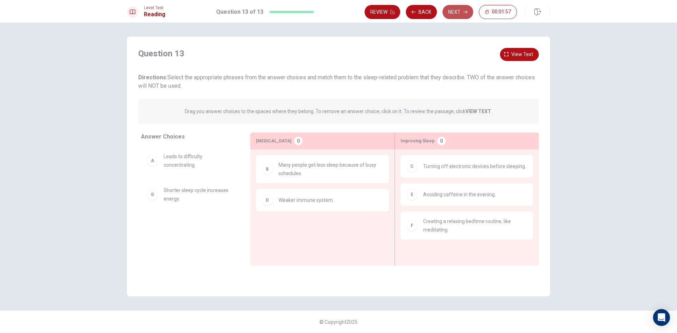
click at [458, 10] on button "Next" at bounding box center [458, 12] width 31 height 14
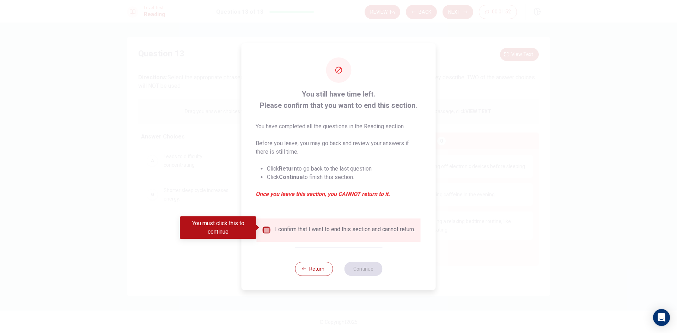
click at [267, 229] on input "You must click this to continue" at bounding box center [267, 230] width 8 height 8
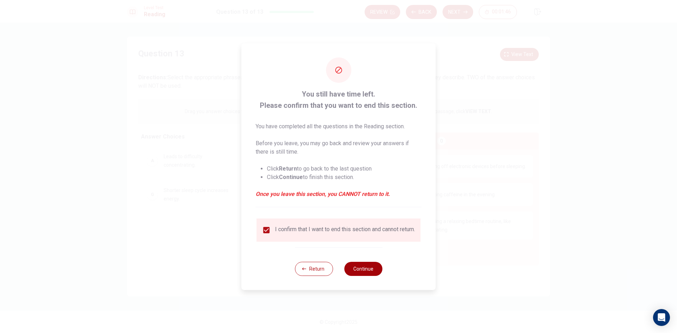
click at [365, 265] on button "Continue" at bounding box center [363, 269] width 38 height 14
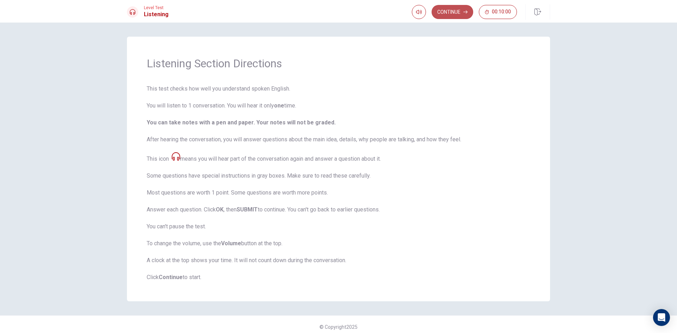
click at [459, 9] on button "Continue" at bounding box center [453, 12] width 42 height 14
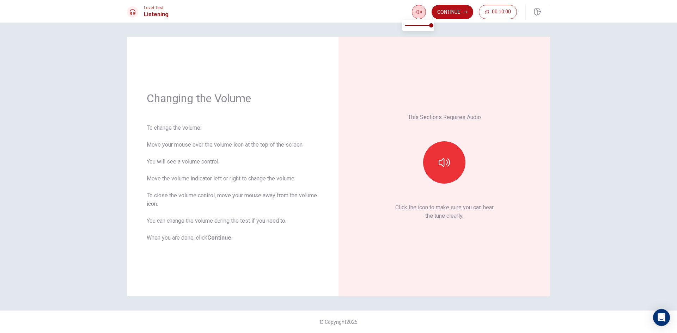
click at [421, 14] on icon "button" at bounding box center [419, 12] width 6 height 6
click at [416, 13] on icon "button" at bounding box center [419, 12] width 6 height 6
type input "0.6"
drag, startPoint x: 421, startPoint y: 24, endPoint x: 418, endPoint y: 49, distance: 24.9
click at [421, 25] on span at bounding box center [418, 25] width 26 height 10
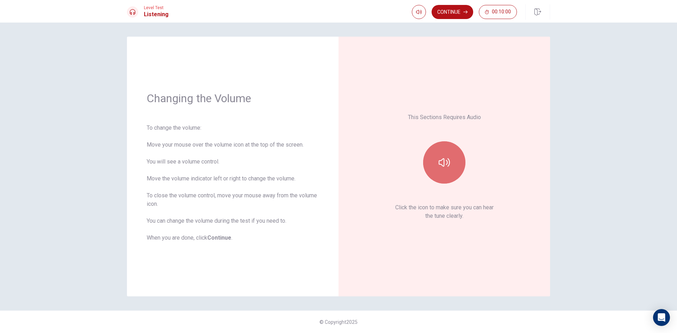
click at [444, 150] on button "button" at bounding box center [444, 162] width 42 height 42
type input "0.2"
drag, startPoint x: 421, startPoint y: 26, endPoint x: 411, endPoint y: 26, distance: 9.9
click at [411, 26] on span at bounding box center [411, 25] width 4 height 4
type input "0.4"
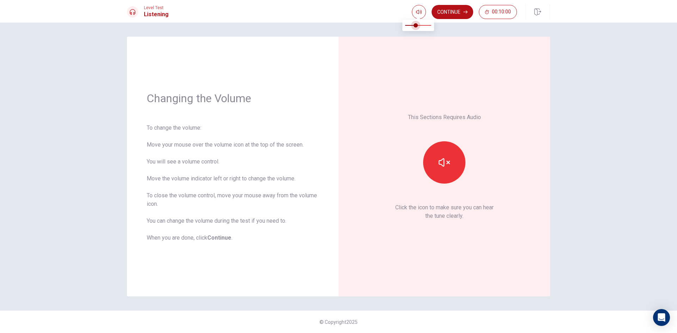
click at [415, 28] on span at bounding box center [416, 25] width 4 height 4
click at [449, 160] on icon "button" at bounding box center [444, 162] width 11 height 11
click at [449, 160] on icon "button" at bounding box center [444, 162] width 11 height 8
click at [444, 13] on button "Continue" at bounding box center [453, 12] width 42 height 14
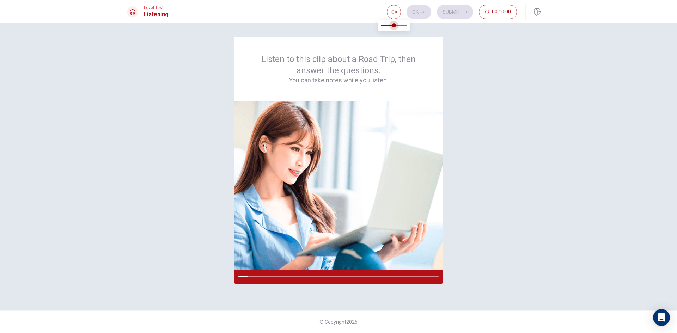
type input "0.6"
click at [396, 23] on span at bounding box center [396, 25] width 4 height 4
type input "0.6"
click at [398, 25] on span at bounding box center [396, 25] width 4 height 4
click at [334, 173] on img at bounding box center [338, 186] width 209 height 168
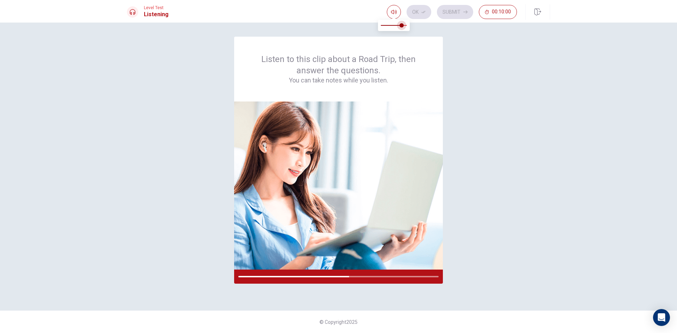
type input "0.9"
drag, startPoint x: 400, startPoint y: 27, endPoint x: 405, endPoint y: 28, distance: 4.6
click at [405, 28] on span at bounding box center [405, 25] width 4 height 4
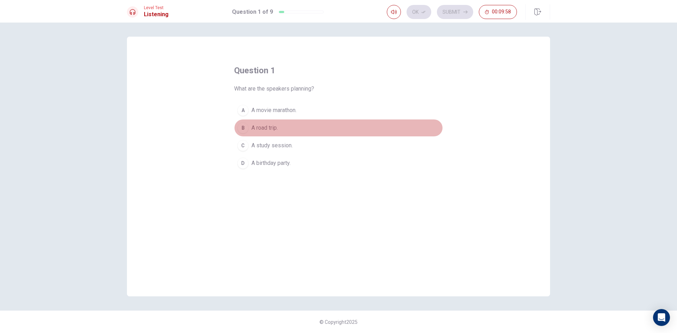
click at [274, 132] on span "A road trip." at bounding box center [265, 128] width 26 height 8
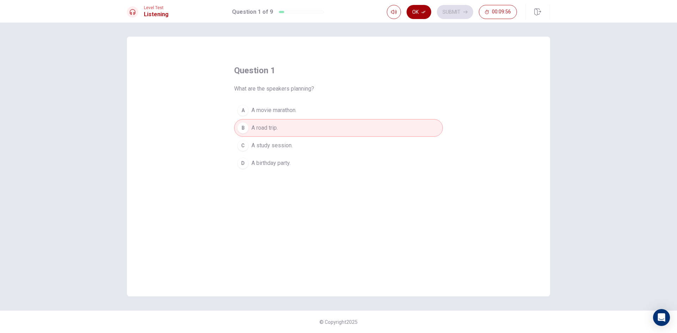
click at [411, 12] on button "Ok" at bounding box center [419, 12] width 25 height 14
click at [463, 8] on button "Submit" at bounding box center [455, 12] width 36 height 14
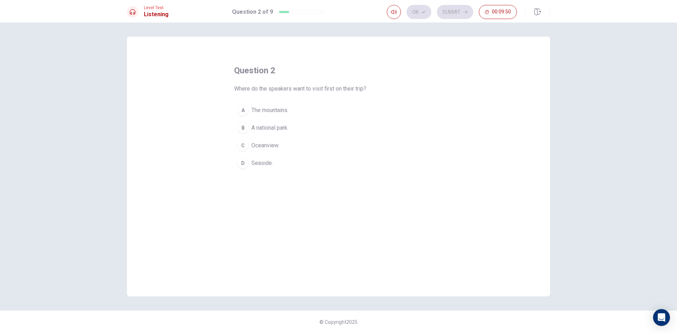
click at [261, 167] on span "Seaside." at bounding box center [263, 163] width 22 height 8
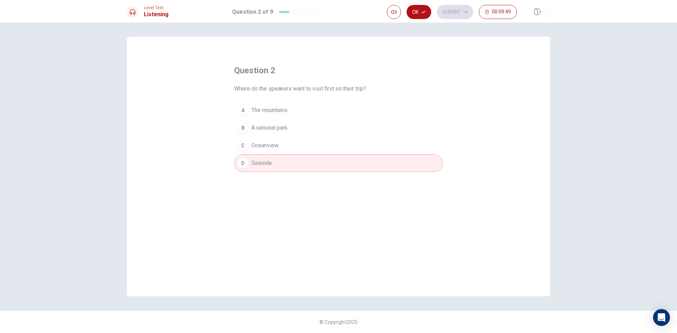
click at [415, 13] on button "Ok" at bounding box center [419, 12] width 25 height 14
click at [464, 13] on icon "button" at bounding box center [466, 12] width 4 height 4
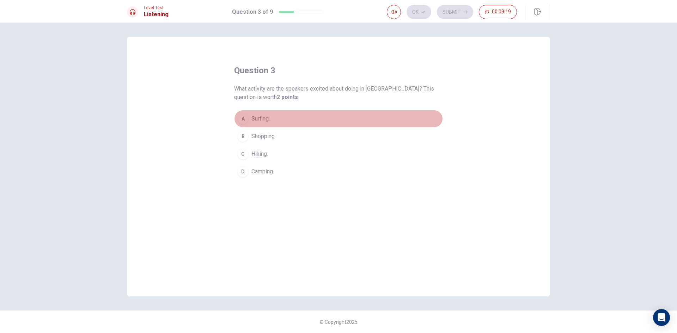
click at [260, 117] on span "Surfing." at bounding box center [261, 119] width 18 height 8
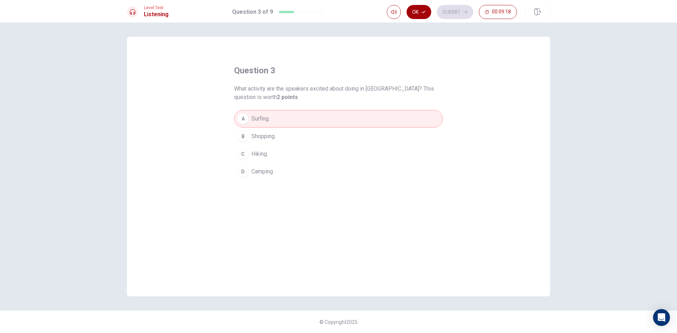
click at [427, 11] on button "Ok" at bounding box center [419, 12] width 25 height 14
click at [462, 14] on button "Submit" at bounding box center [455, 12] width 36 height 14
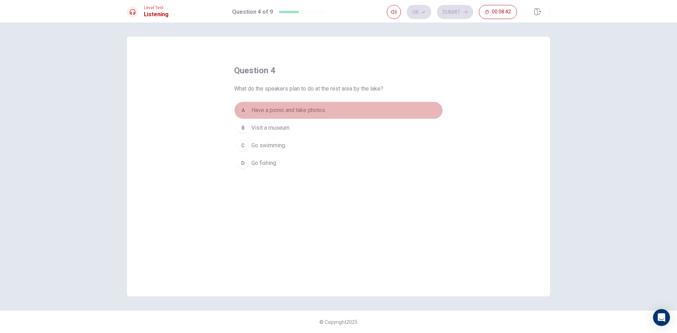
click at [325, 105] on button "A Have a picnic and take photos." at bounding box center [338, 111] width 209 height 18
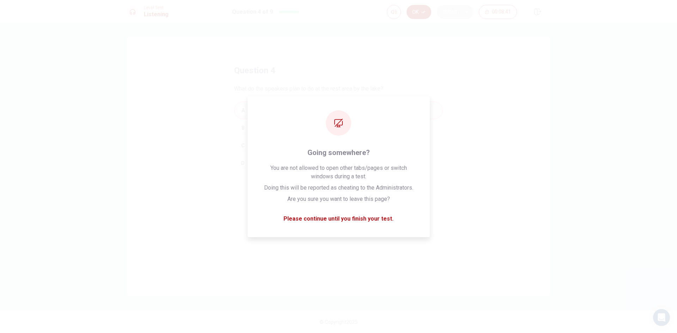
drag, startPoint x: 423, startPoint y: 13, endPoint x: 443, endPoint y: 12, distance: 20.5
click at [425, 13] on icon "button" at bounding box center [424, 12] width 4 height 4
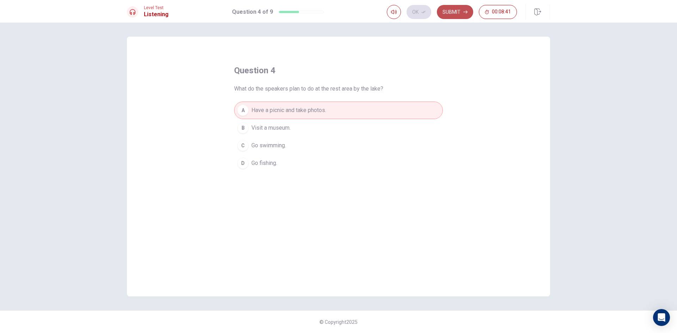
click at [460, 17] on button "Submit" at bounding box center [455, 12] width 36 height 14
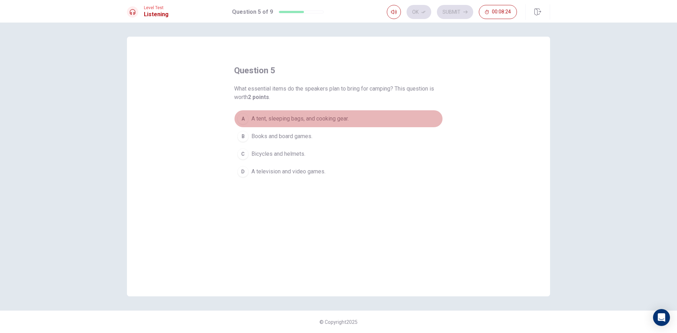
click at [345, 115] on span "A tent, sleeping bags, and cooking gear." at bounding box center [300, 119] width 97 height 8
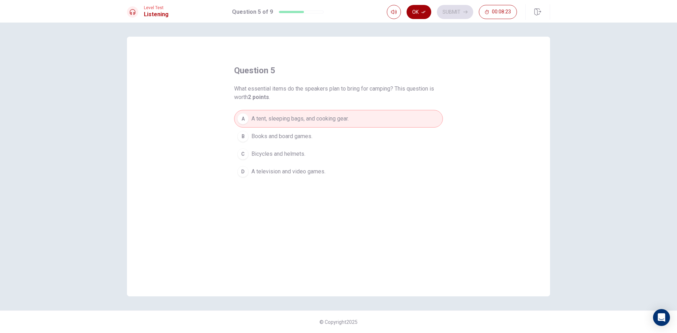
click at [424, 13] on icon "button" at bounding box center [424, 12] width 4 height 4
click at [464, 14] on button "Submit" at bounding box center [455, 12] width 36 height 14
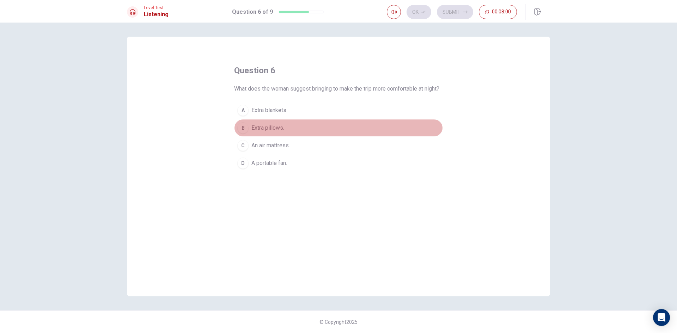
click at [288, 131] on button "B Extra pillows." at bounding box center [338, 128] width 209 height 18
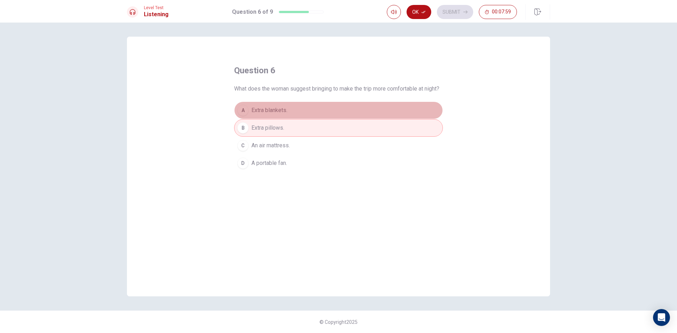
click at [310, 115] on button "A Extra blankets." at bounding box center [338, 111] width 209 height 18
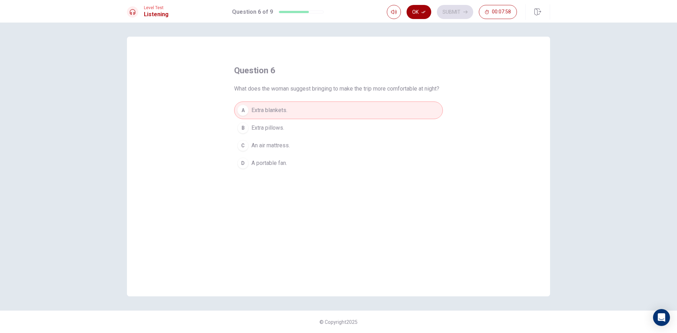
click at [420, 6] on button "Ok" at bounding box center [419, 12] width 25 height 14
click at [292, 128] on button "B Extra pillows." at bounding box center [338, 128] width 209 height 18
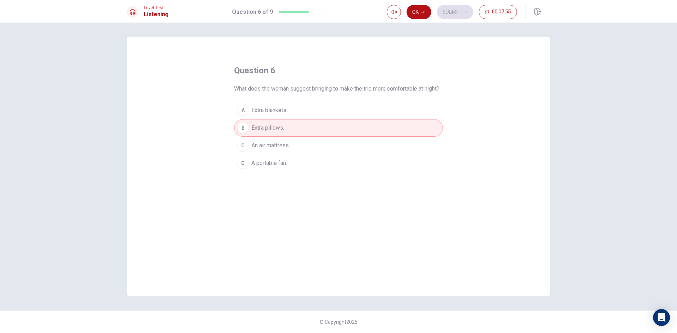
click at [298, 119] on button "A Extra blankets." at bounding box center [338, 111] width 209 height 18
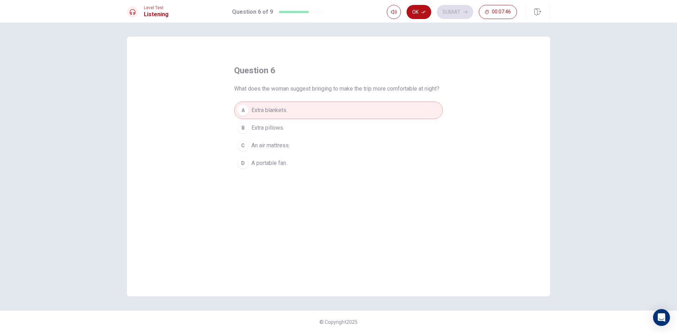
click at [418, 10] on button "Ok" at bounding box center [419, 12] width 25 height 14
click at [459, 13] on button "Submit" at bounding box center [455, 12] width 36 height 14
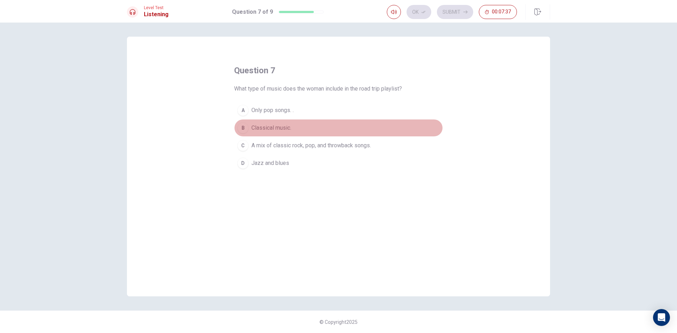
click at [312, 132] on button "B Classical music." at bounding box center [338, 128] width 209 height 18
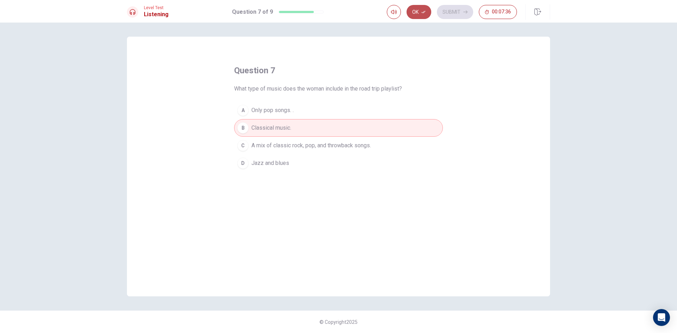
drag, startPoint x: 422, startPoint y: 12, endPoint x: 448, endPoint y: 15, distance: 25.6
click at [423, 12] on icon "button" at bounding box center [424, 12] width 4 height 4
click at [456, 13] on button "Submit" at bounding box center [455, 12] width 36 height 14
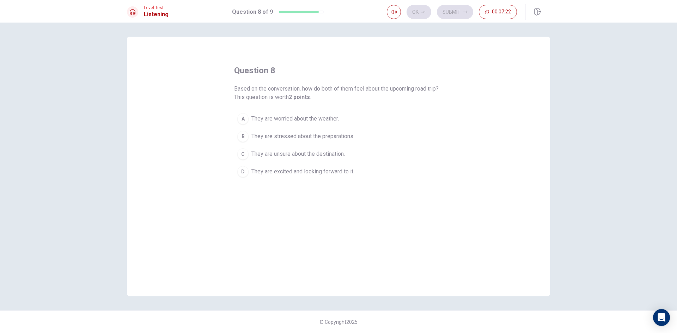
click at [350, 174] on span "They are excited and looking forward to it." at bounding box center [303, 172] width 103 height 8
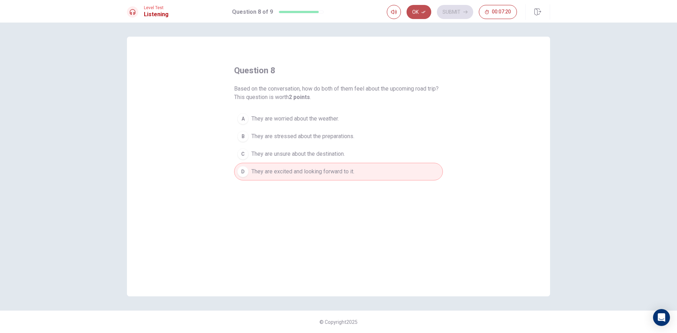
click at [421, 13] on button "Ok" at bounding box center [419, 12] width 25 height 14
click at [459, 13] on button "Submit" at bounding box center [455, 12] width 36 height 14
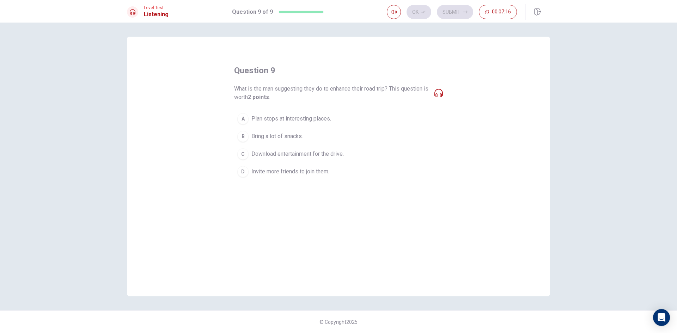
click at [441, 92] on icon at bounding box center [439, 93] width 8 height 8
click at [441, 94] on icon at bounding box center [439, 93] width 8 height 8
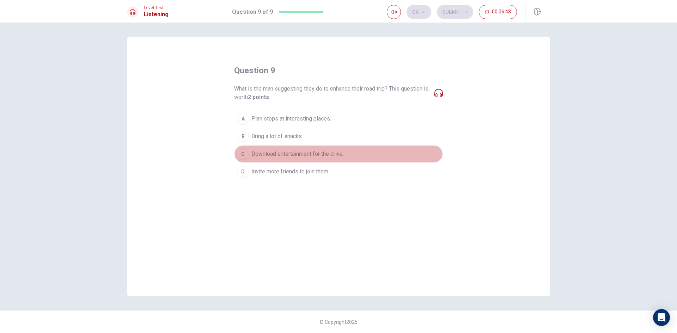
click at [330, 149] on button "C Download entertainment for the drive." at bounding box center [338, 154] width 209 height 18
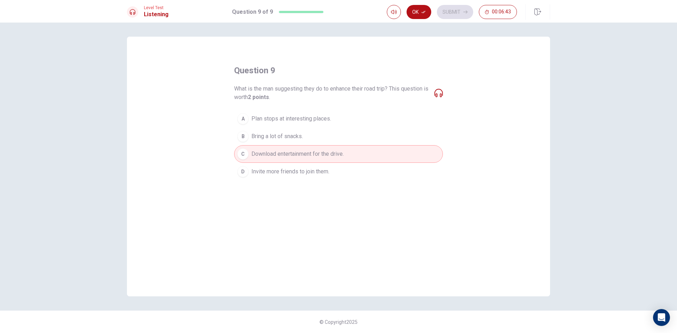
click at [422, 8] on button "Ok" at bounding box center [419, 12] width 25 height 14
click at [454, 8] on button "Submit" at bounding box center [455, 12] width 36 height 14
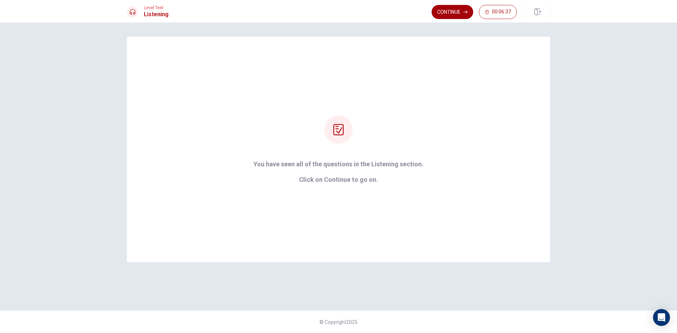
click at [453, 9] on button "Continue" at bounding box center [453, 12] width 42 height 14
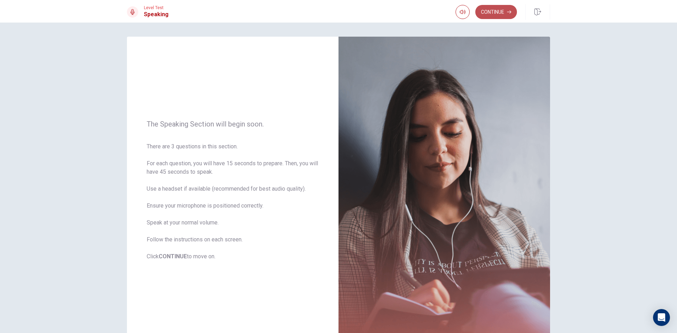
click at [489, 11] on button "Continue" at bounding box center [497, 12] width 42 height 14
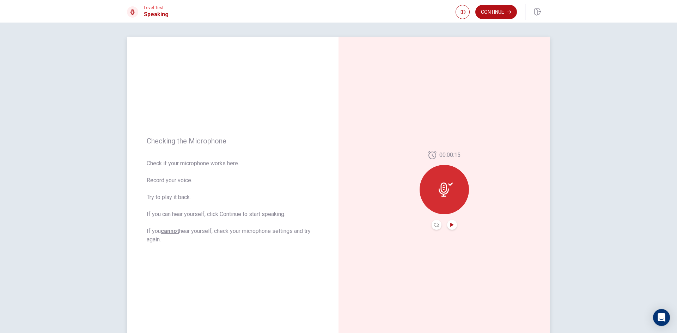
click at [451, 226] on icon "Play Audio" at bounding box center [452, 225] width 3 height 4
click at [451, 226] on icon "Pause Audio" at bounding box center [453, 225] width 4 height 4
click at [491, 11] on button "Continue" at bounding box center [497, 12] width 42 height 14
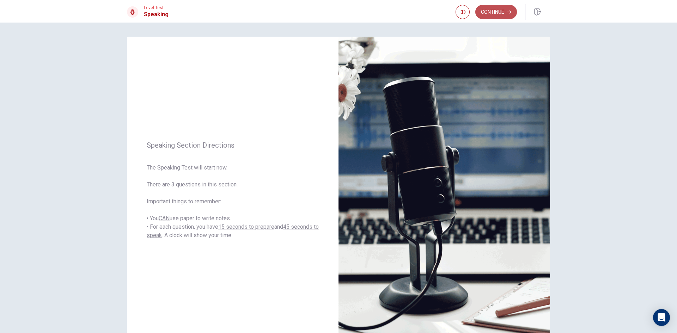
click at [503, 8] on button "Continue" at bounding box center [497, 12] width 42 height 14
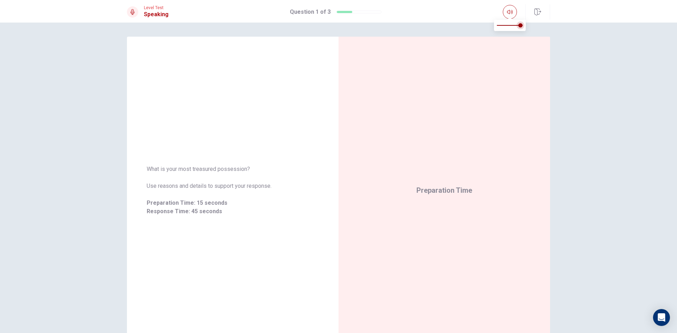
type input "1"
drag, startPoint x: 524, startPoint y: 26, endPoint x: 537, endPoint y: 28, distance: 13.3
click at [537, 28] on body "This site uses cookies, as explained in our Privacy Policy . If you agree to th…" at bounding box center [338, 166] width 677 height 333
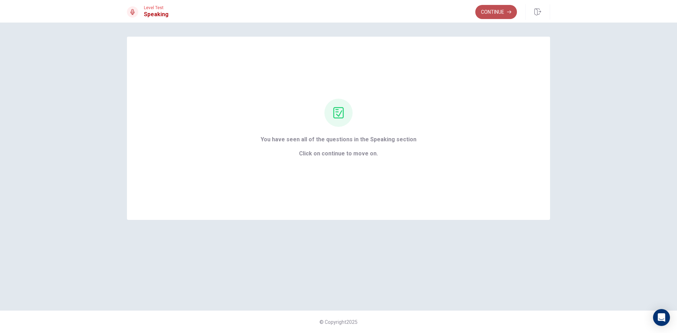
click at [488, 12] on button "Continue" at bounding box center [497, 12] width 42 height 14
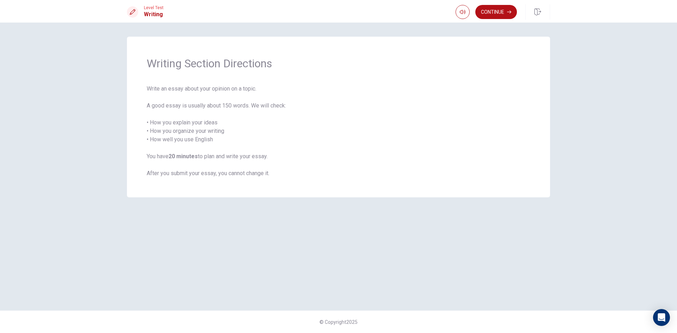
drag, startPoint x: 202, startPoint y: 132, endPoint x: 201, endPoint y: 129, distance: 3.5
click at [201, 129] on span "Write an essay about your opinion on a topic. A good essay is usually about 150…" at bounding box center [339, 131] width 384 height 93
click at [201, 128] on span "Write an essay about your opinion on a topic. A good essay is usually about 150…" at bounding box center [339, 131] width 384 height 93
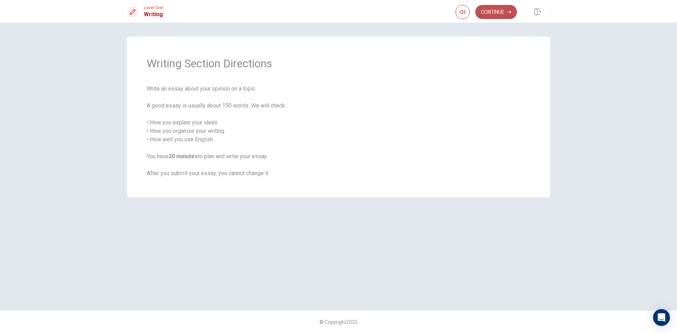
click at [501, 9] on button "Continue" at bounding box center [497, 12] width 42 height 14
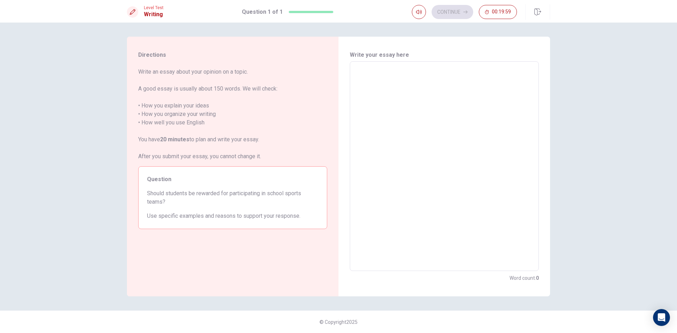
click at [412, 83] on textarea at bounding box center [444, 166] width 179 height 198
type textarea "g"
type textarea "x"
type textarea "i"
type textarea "x"
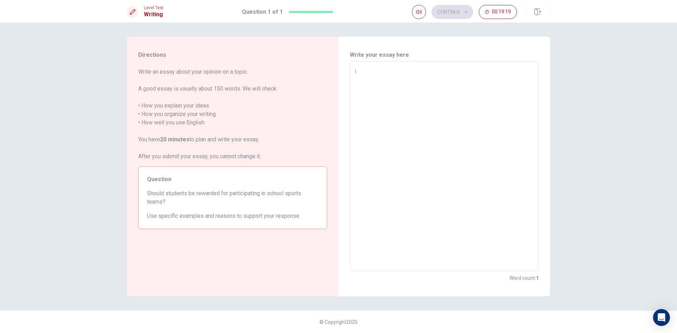
type textarea "i"
type textarea "x"
type textarea "i t"
type textarea "x"
type textarea "i th"
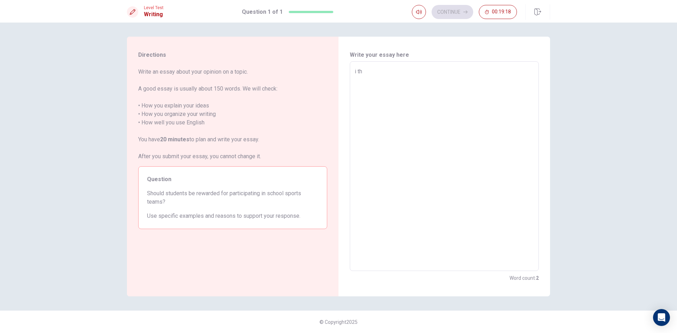
type textarea "x"
type textarea "i thi"
type textarea "x"
type textarea "i thin"
type textarea "x"
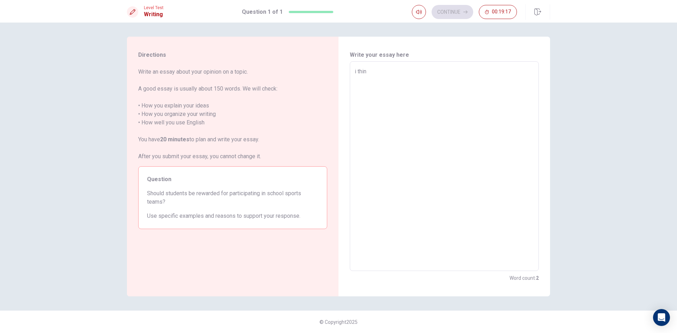
type textarea "i think"
type textarea "x"
type textarea "i think"
type textarea "x"
type textarea "i think t"
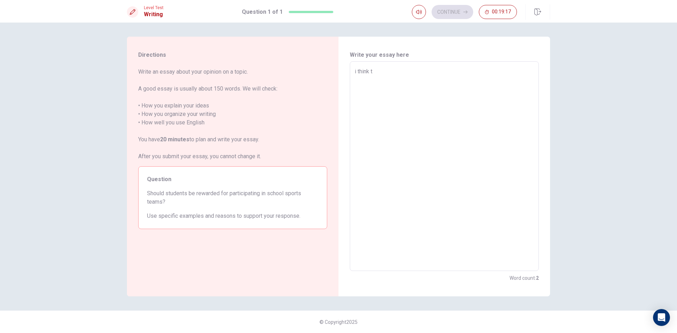
type textarea "x"
type textarea "i think th"
type textarea "x"
type textarea "i think the"
type textarea "x"
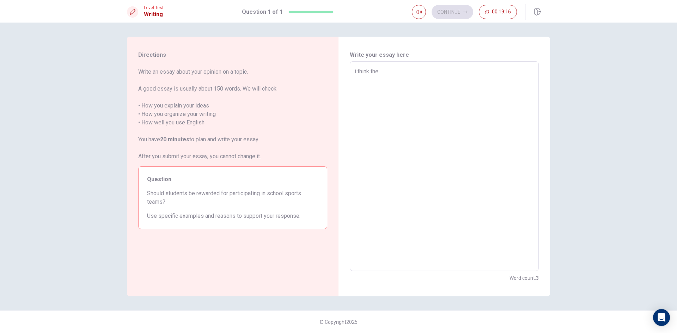
type textarea "i think they"
type textarea "x"
type textarea "i think they"
type textarea "x"
type textarea "i think they s"
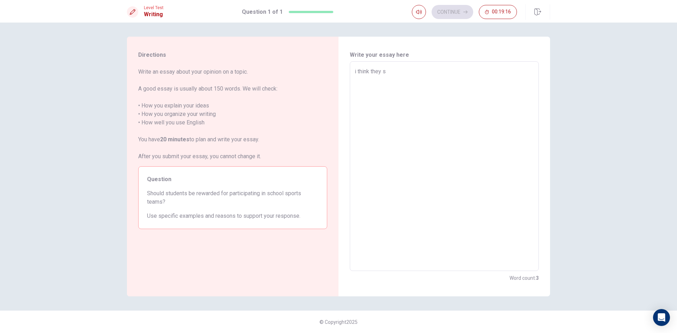
type textarea "x"
type textarea "i think they sh"
type textarea "x"
type textarea "i think they sho"
type textarea "x"
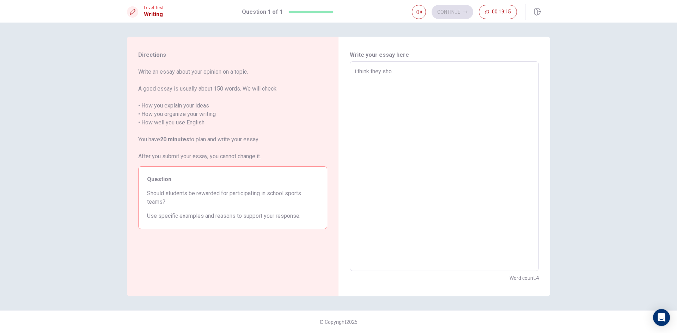
type textarea "i think they shou"
type textarea "x"
type textarea "i think they shoul"
type textarea "x"
type textarea "i think they should"
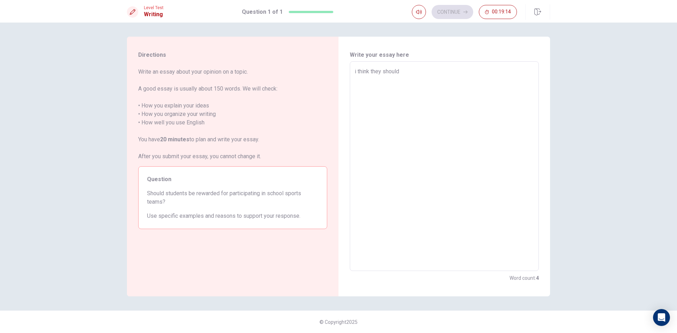
type textarea "x"
type textarea "i think they should,"
type textarea "x"
type textarea "i think they should,b"
type textarea "x"
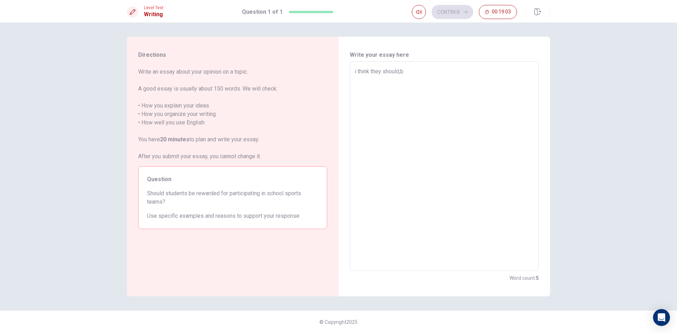
type textarea "i think they should,be"
type textarea "x"
type textarea "i think they should,bec"
type textarea "x"
type textarea "i think they should,beca"
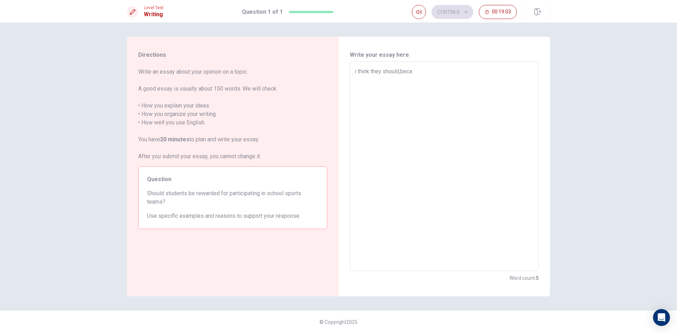
type textarea "x"
type textarea "i think they should,becau"
type textarea "x"
type textarea "i think they should,becaus"
type textarea "x"
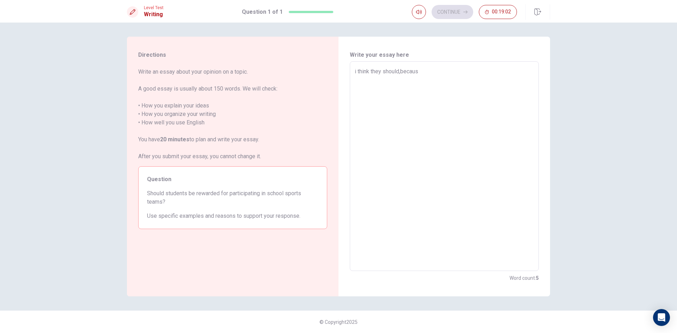
type textarea "i think they should,because"
type textarea "x"
type textarea "i think they should,because"
type textarea "x"
type textarea "i think they should,because t"
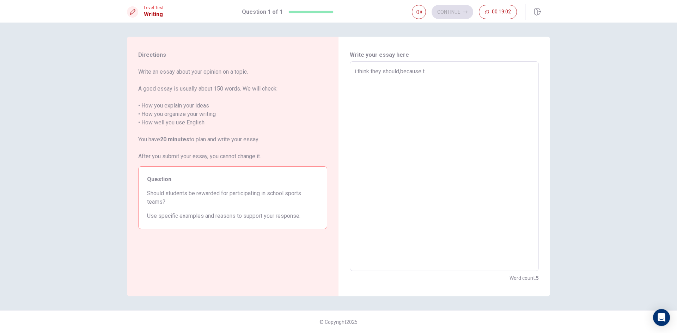
type textarea "x"
type textarea "i think they should,because th"
type textarea "x"
type textarea "i think they should,because the"
type textarea "x"
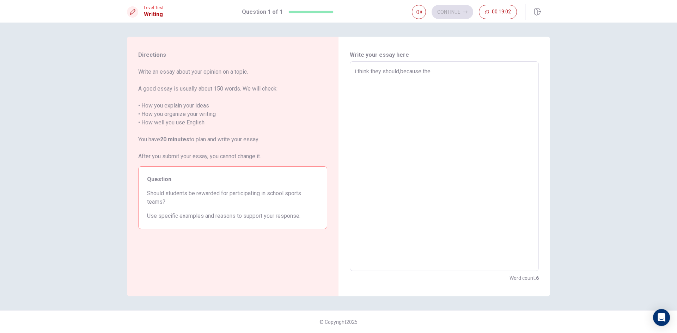
type textarea "i think they should,because the"
type textarea "x"
type textarea "i think they should,because the w"
type textarea "x"
type textarea "i think they should,because the wo"
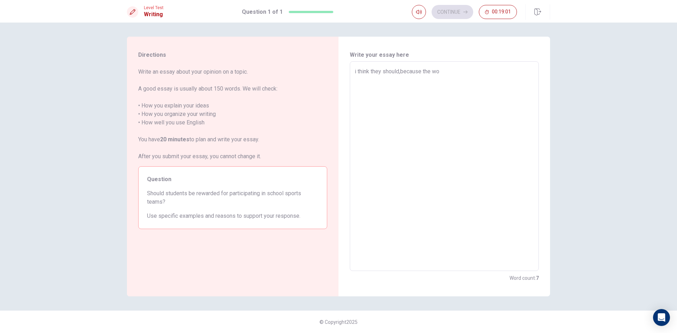
type textarea "x"
type textarea "i think they should,because the wor"
type textarea "x"
type textarea "i think they should,because the wo"
type textarea "x"
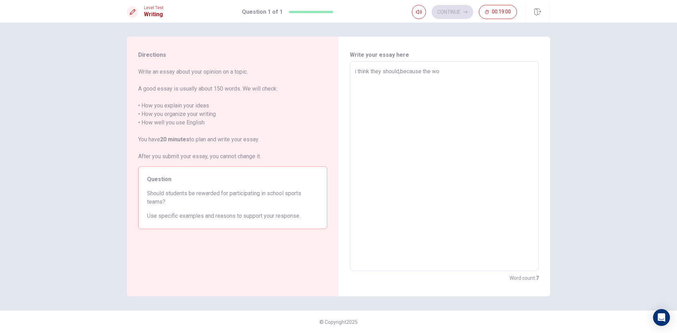
type textarea "i think they should,because the w"
type textarea "x"
type textarea "i think they should,because the"
type textarea "x"
type textarea "i think they should,because the"
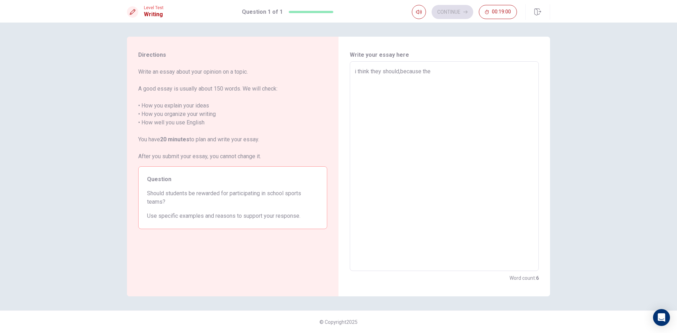
type textarea "x"
type textarea "i think they should,because they"
type textarea "x"
type textarea "i think they should,because they"
type textarea "x"
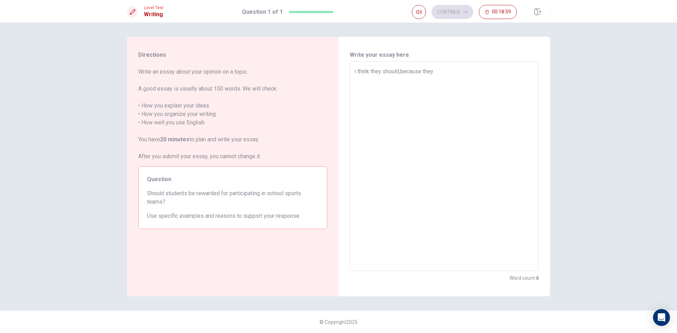
type textarea "i think they should,because they w"
type textarea "x"
type textarea "i think they should,because they wo"
type textarea "x"
type textarea "i think they should,because they wor"
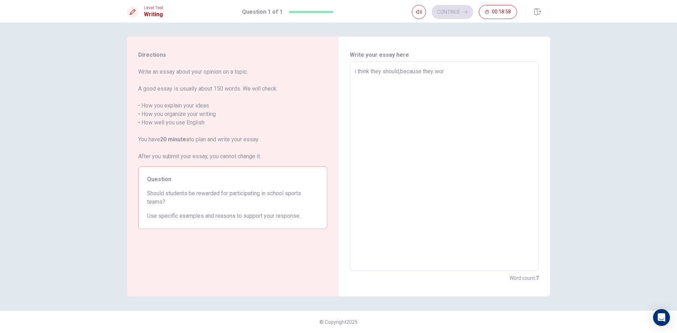
type textarea "x"
type textarea "i think they should,because they work"
type textarea "x"
type textarea "i think they should,because they work"
type textarea "x"
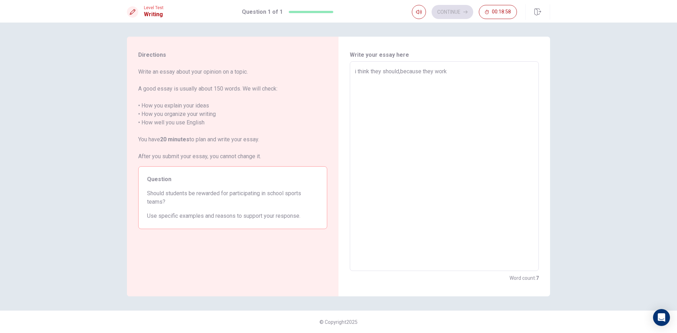
type textarea "i think they should,because they work h"
type textarea "x"
type textarea "i think they should,because they work ha"
type textarea "x"
type textarea "i think they should,because they work har"
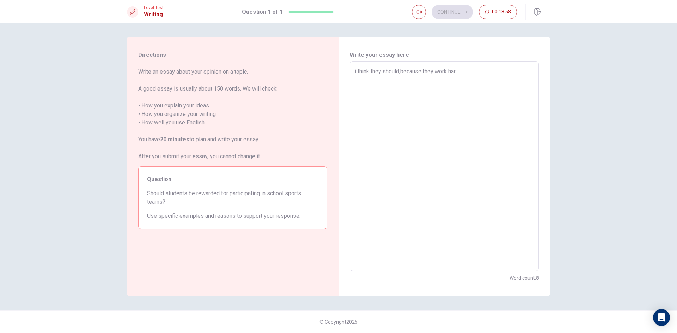
type textarea "x"
type textarea "i think they should,because they work hard"
type textarea "x"
type textarea "i think they should,because they work hard"
type textarea "x"
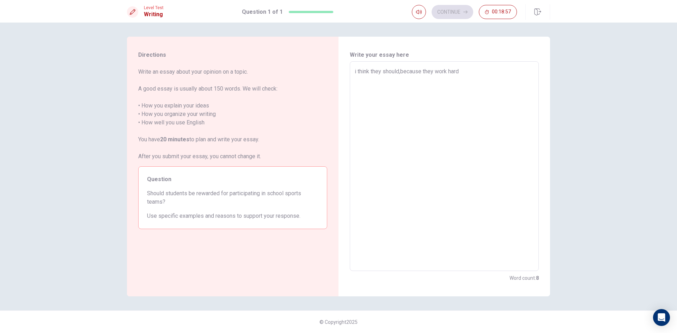
type textarea "i think they should,because they work hard f"
type textarea "x"
type textarea "i think they should,because they work hard fo"
type textarea "x"
type textarea "i think they should,because they work hard for"
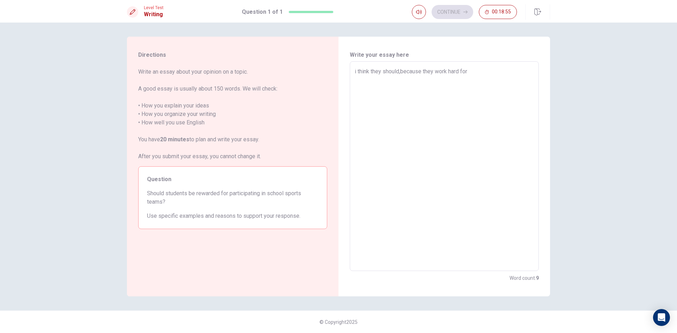
type textarea "x"
type textarea "i think they should,because they work hard for"
type textarea "x"
type textarea "i think they should,because they work hard for t"
type textarea "x"
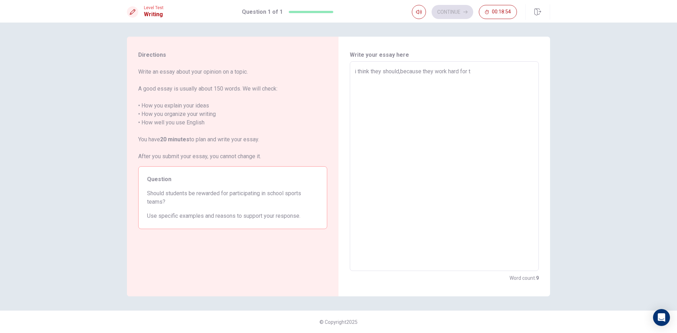
type textarea "i think they should,because they work hard for th"
type textarea "x"
type textarea "i think they should,because they work hard for the"
type textarea "x"
type textarea "i think they should,because they work hard for the"
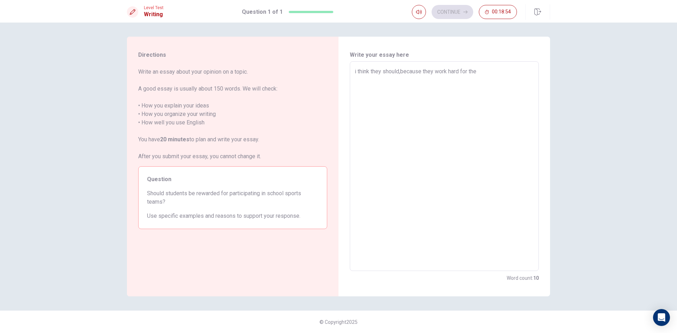
type textarea "x"
type textarea "i think they should,because they work hard for the w"
type textarea "x"
type textarea "i think they should,because they work hard for the wi"
type textarea "x"
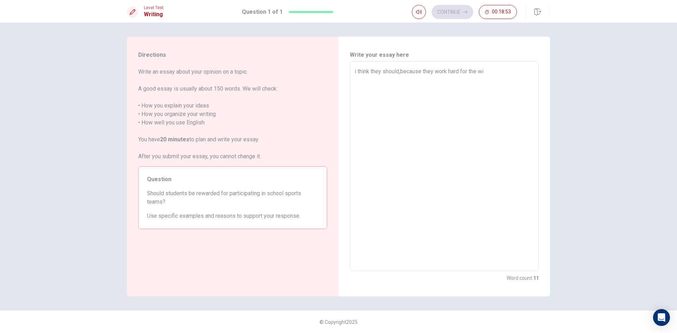
type textarea "i think they should,because they work hard for the win"
type textarea "x"
type textarea "i think they should,because they work hard for the [PERSON_NAME]"
type textarea "x"
type textarea "i think they should,because they work hard for the winni"
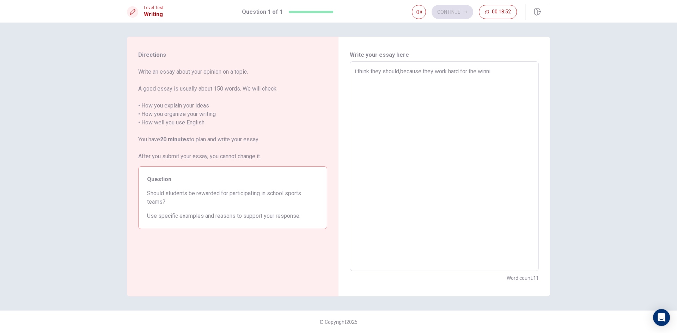
type textarea "x"
type textarea "i think they should,because they work hard for the winnin"
type textarea "x"
type textarea "i think they should,because they work hard for the winning"
type textarea "x"
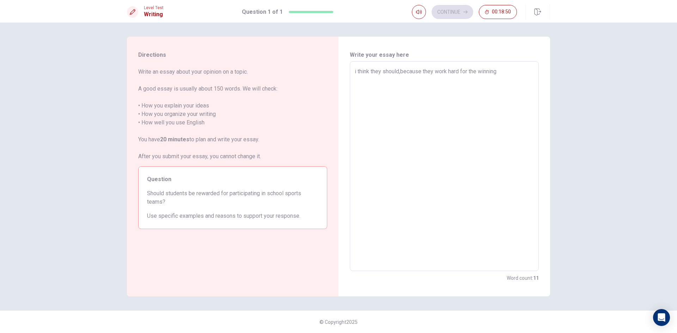
type textarea "i think they should,because they work hard for the winnin"
type textarea "x"
type textarea "i think they should,because they work hard for the winni"
type textarea "x"
type textarea "i think they should,because they work hard for the [PERSON_NAME]"
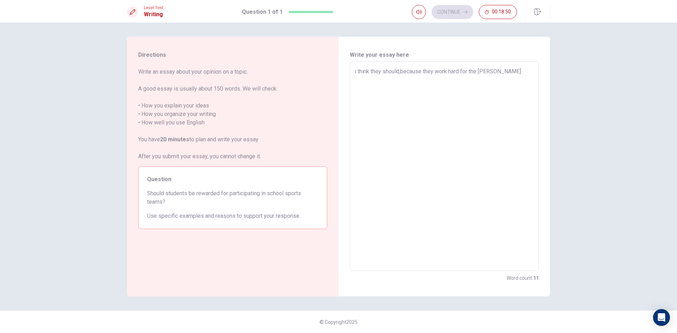
type textarea "x"
type textarea "i think they should,because they work hard for the win"
type textarea "x"
type textarea "i think they should,because they work hard for the wi"
type textarea "x"
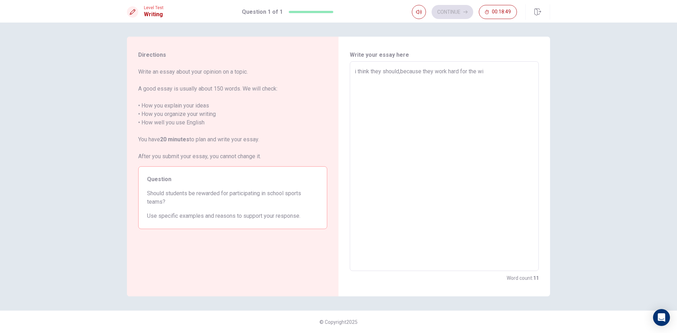
type textarea "i think they should,because they work hard for the w"
type textarea "x"
type textarea "i think they should,because they work hard for the"
type textarea "x"
type textarea "i think they should,because they work hard for the t"
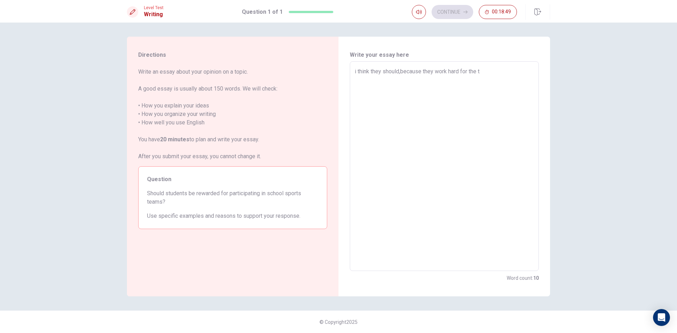
type textarea "x"
type textarea "i think they should,because they work hard for the te"
type textarea "x"
type textarea "i think they should,because they work hard for the tea"
type textarea "x"
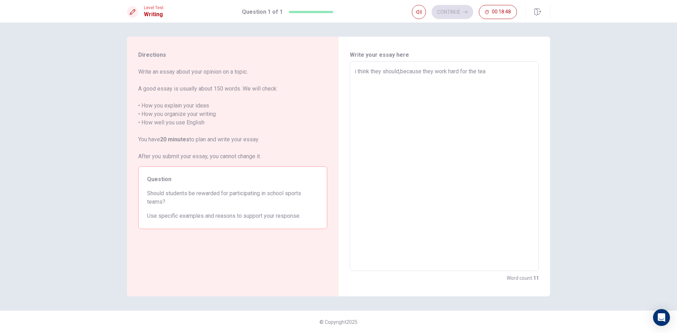
type textarea "i think they should,because they work hard for the team"
type textarea "x"
type textarea "i think they should,because they work hard for the team"
type textarea "x"
type textarea "i think they should,because they work hard for the team e"
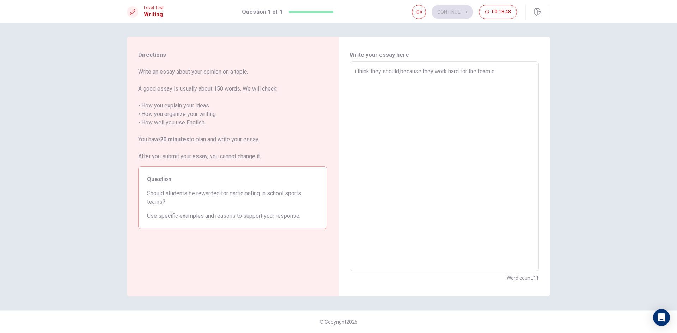
type textarea "x"
type textarea "i think they should,because they work hard for the team ev"
type textarea "x"
type textarea "i think they should,because they work hard for the team eve"
type textarea "x"
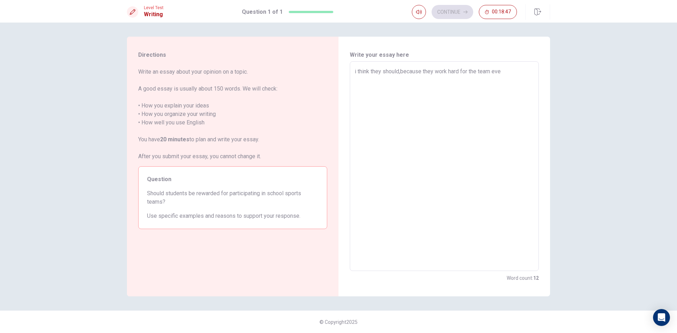
type textarea "i think they should,because they work hard for the team ever"
type textarea "x"
type textarea "i think they should,because they work hard for the team every"
type textarea "x"
type textarea "i think they should,because they work hard for the team ever"
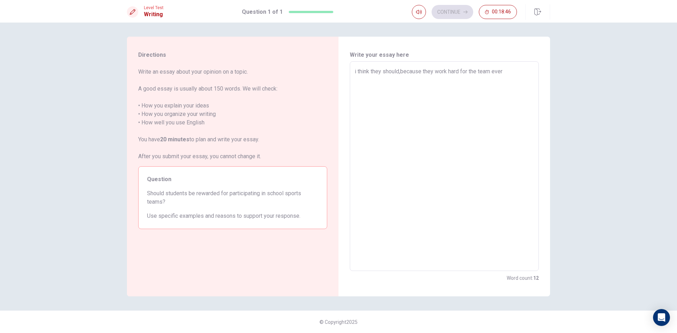
type textarea "x"
type textarea "i think they should,because they work hard for the team eve"
type textarea "x"
type textarea "i think they should,because they work hard for the team ev"
type textarea "x"
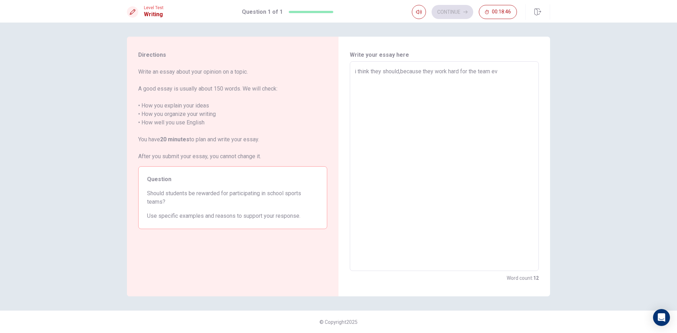
type textarea "i think they should,because they work hard for the team e"
type textarea "x"
type textarea "i think they should,because they work hard for the team"
type textarea "x"
type textarea "i think they should,because they work hard for the team e"
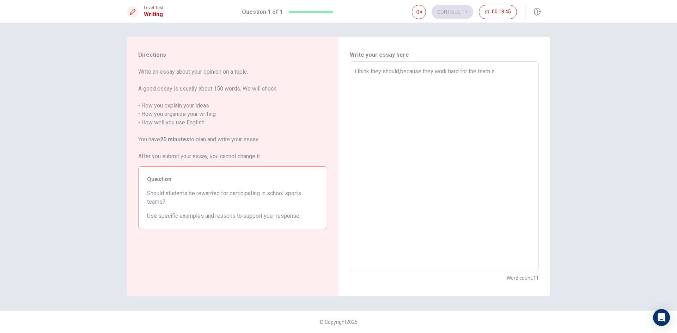
type textarea "x"
type textarea "i think they should,because they work hard for the team ev"
type textarea "x"
type textarea "i think they should,because they work hard for the team eve"
type textarea "x"
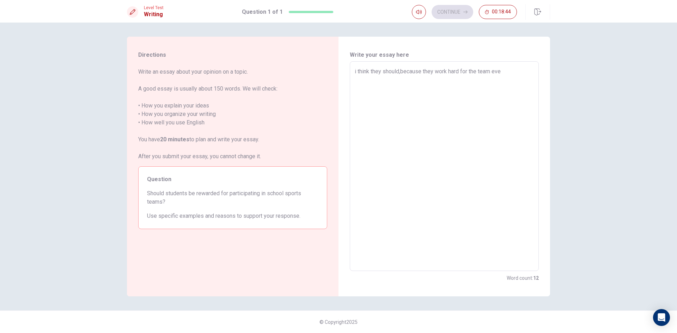
type textarea "i think they should,because they work hard for the team ever"
type textarea "x"
type textarea "i think they should,because they work hard for the team every"
type textarea "x"
type textarea "i think they should,because they work hard for the team everyo"
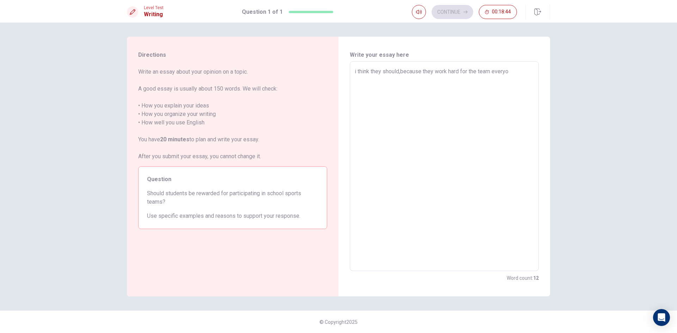
type textarea "x"
type textarea "i think they should,because they work hard for the team everyon"
type textarea "x"
type textarea "i think they should,because they work hard for the team everyone"
click at [369, 78] on textarea "i think they should,because they work hard for the team everyone work hard a sp…" at bounding box center [444, 166] width 179 height 198
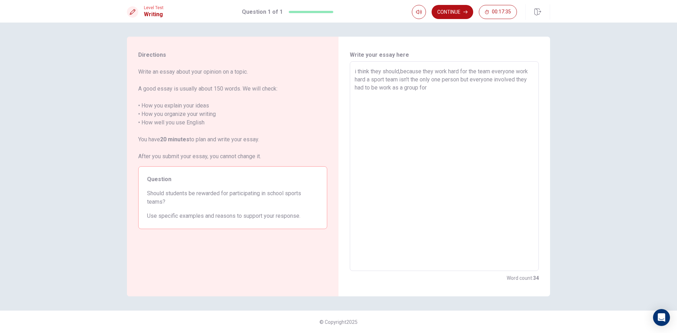
click at [371, 78] on textarea "i think they should,because they work hard for the team everyone work hard a sp…" at bounding box center [444, 166] width 179 height 198
click at [401, 72] on textarea "i think they should,because they work hard for the team everyone work hard a. s…" at bounding box center [444, 166] width 179 height 198
click at [373, 79] on textarea "i think they should.because they work hard for the team everyone work hard a. s…" at bounding box center [444, 166] width 179 height 198
click at [372, 80] on textarea "i think they should.because they work hard for the team everyone work hard a. s…" at bounding box center [444, 166] width 179 height 198
click at [366, 79] on textarea "i think they should.because they work hard for the team everyone work hard a sp…" at bounding box center [444, 166] width 179 height 198
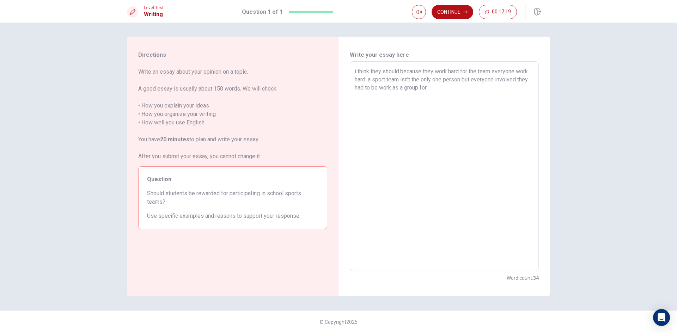
click at [371, 79] on textarea "i think they should.because they work hard for the team everyone work hard. a s…" at bounding box center [444, 166] width 179 height 198
click at [370, 80] on textarea "i think they should.because they work hard for the team everyone work hard. a s…" at bounding box center [444, 166] width 179 height 198
click at [448, 86] on textarea "i think they should.because they work hard for the team everyone work hard. the…" at bounding box center [444, 166] width 179 height 198
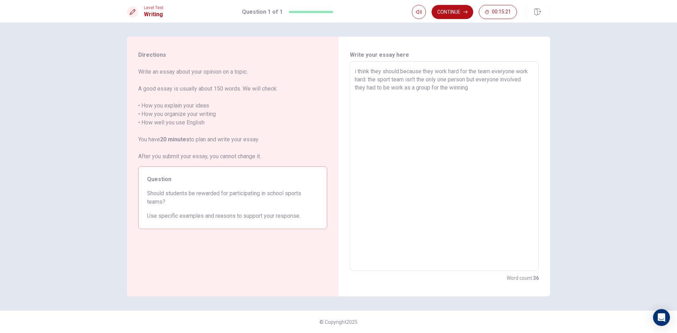
click at [355, 72] on textarea "i think they should.because they work hard for the team everyone work hard. the…" at bounding box center [444, 166] width 179 height 198
click at [365, 66] on div "i think they should.because they work hard for the team everyone work hard. the…" at bounding box center [444, 166] width 189 height 210
click at [358, 67] on textarea "i think they should.because they work hard for the team everyone work hard. the…" at bounding box center [444, 166] width 179 height 198
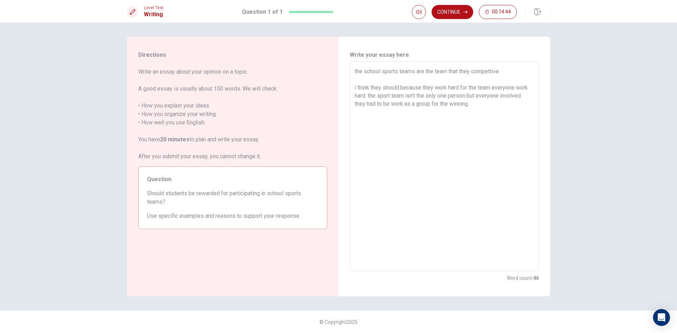
click at [489, 72] on textarea "the school sports teams are the team that they compettive i think they should.b…" at bounding box center [444, 166] width 179 height 198
click at [491, 73] on textarea "the school sports teams are the team that they compettive i think they should.b…" at bounding box center [444, 166] width 179 height 198
drag, startPoint x: 509, startPoint y: 66, endPoint x: 505, endPoint y: 72, distance: 7.6
click at [505, 72] on div "the school sports teams are the team that they compettive i think they should.b…" at bounding box center [444, 166] width 189 height 210
drag, startPoint x: 505, startPoint y: 72, endPoint x: 473, endPoint y: 74, distance: 31.5
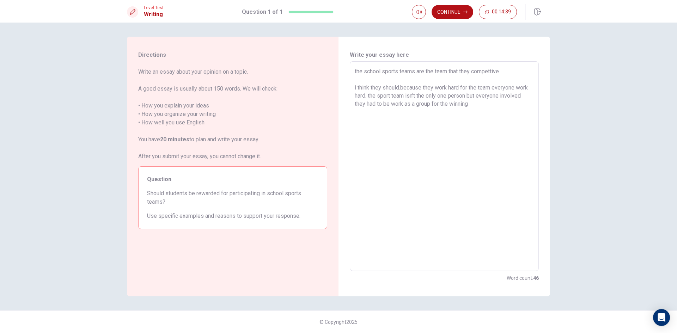
click at [473, 74] on textarea "the school sports teams are the team that they compettive i think they should.b…" at bounding box center [444, 166] width 179 height 198
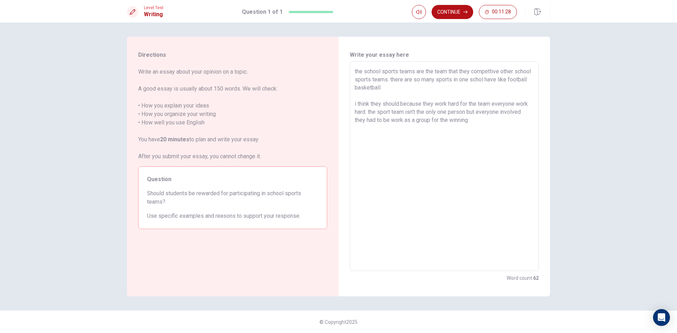
click at [514, 77] on textarea "the school sports teams are the team that they compettive other school sports t…" at bounding box center [444, 166] width 179 height 198
click at [517, 79] on textarea "the school sports teams are the team that they compettive other school sports t…" at bounding box center [444, 166] width 179 height 198
click at [488, 79] on textarea "the school sports teams are the team that they compettive other school sports t…" at bounding box center [444, 166] width 179 height 198
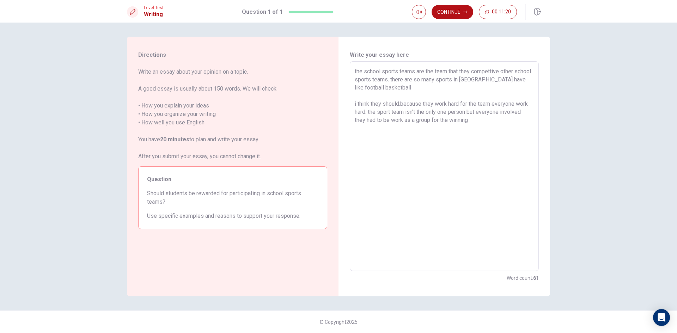
click at [491, 79] on textarea "the school sports teams are the team that they compettive other school sports t…" at bounding box center [444, 166] width 179 height 198
click at [493, 79] on textarea "the school sports teams are the team that they compettive other school sports t…" at bounding box center [444, 166] width 179 height 198
click at [415, 88] on textarea "the school sports teams are the team that they compettive other school sports t…" at bounding box center [444, 166] width 179 height 198
click at [378, 87] on textarea "the school sports teams are the team that they compettive other school sports t…" at bounding box center [444, 166] width 179 height 198
click at [429, 88] on textarea "the school sports teams are the team that they compettive other school sports t…" at bounding box center [444, 166] width 179 height 198
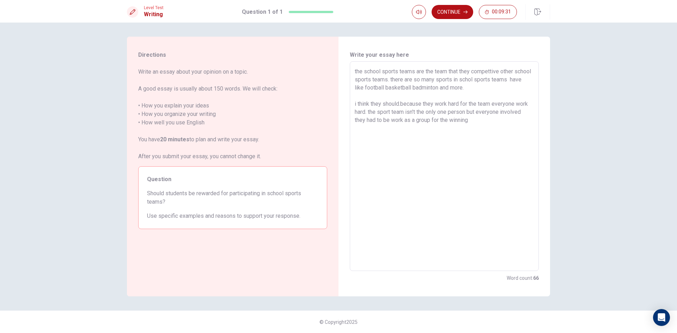
click at [475, 123] on textarea "the school sports teams are the team that they compettive other school sports t…" at bounding box center [444, 166] width 179 height 198
click at [401, 106] on textarea "the school sports teams are the team that they compettive other school sports t…" at bounding box center [444, 166] width 179 height 198
click at [401, 104] on textarea "the school sports teams are the team that they compettive other school sports t…" at bounding box center [444, 166] width 179 height 198
click at [402, 103] on textarea "the school sports teams are the team that they compettive other school sports t…" at bounding box center [444, 166] width 179 height 198
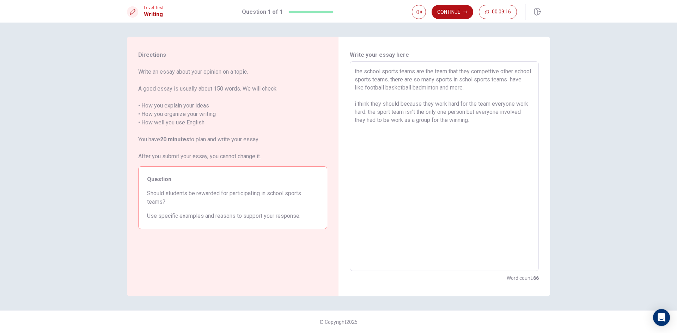
click at [477, 123] on textarea "the school sports teams are the team that they compettive other school sports t…" at bounding box center [444, 166] width 179 height 198
click at [492, 88] on textarea "the school sports teams are the team that they compettive other school sports t…" at bounding box center [444, 166] width 179 height 198
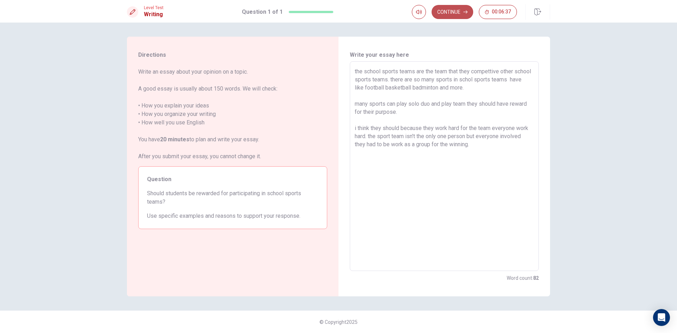
click at [460, 16] on button "Continue" at bounding box center [453, 12] width 42 height 14
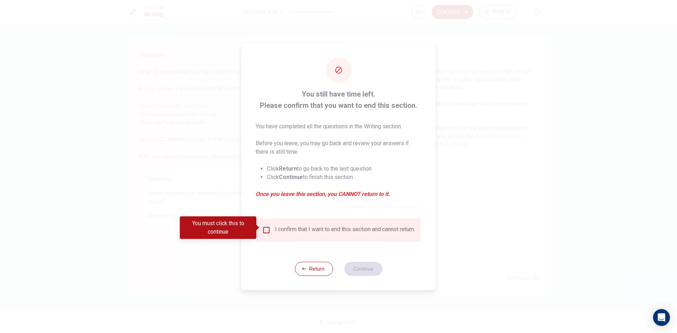
click at [288, 230] on div "I confirm that I want to end this section and cannot return." at bounding box center [345, 230] width 140 height 8
click at [275, 232] on div "I confirm that I want to end this section and cannot return." at bounding box center [345, 230] width 140 height 8
click at [267, 227] on input "You must click this to continue" at bounding box center [267, 230] width 8 height 8
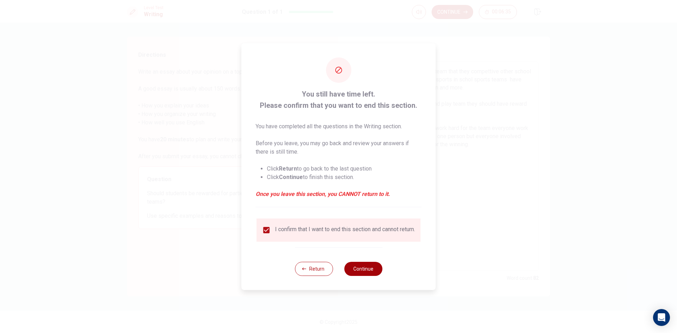
click at [360, 268] on button "Continue" at bounding box center [363, 269] width 38 height 14
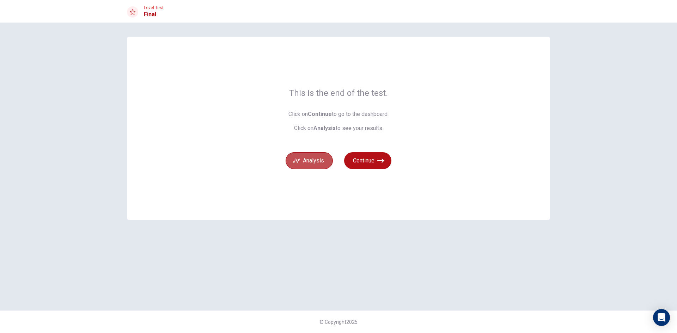
click at [324, 159] on button "Analysis" at bounding box center [309, 160] width 47 height 17
